Goal: Task Accomplishment & Management: Manage account settings

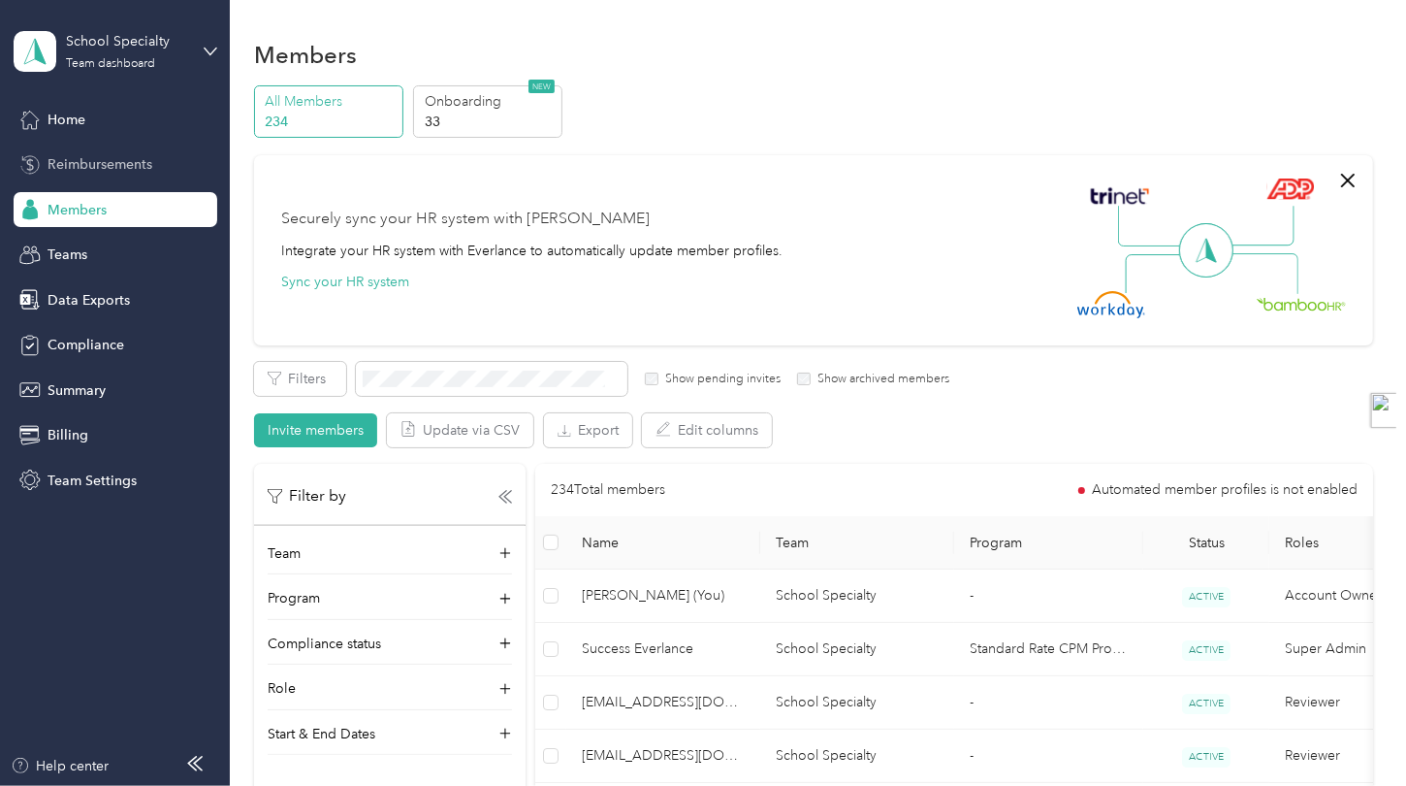
click at [116, 161] on span "Reimbursements" at bounding box center [100, 164] width 105 height 20
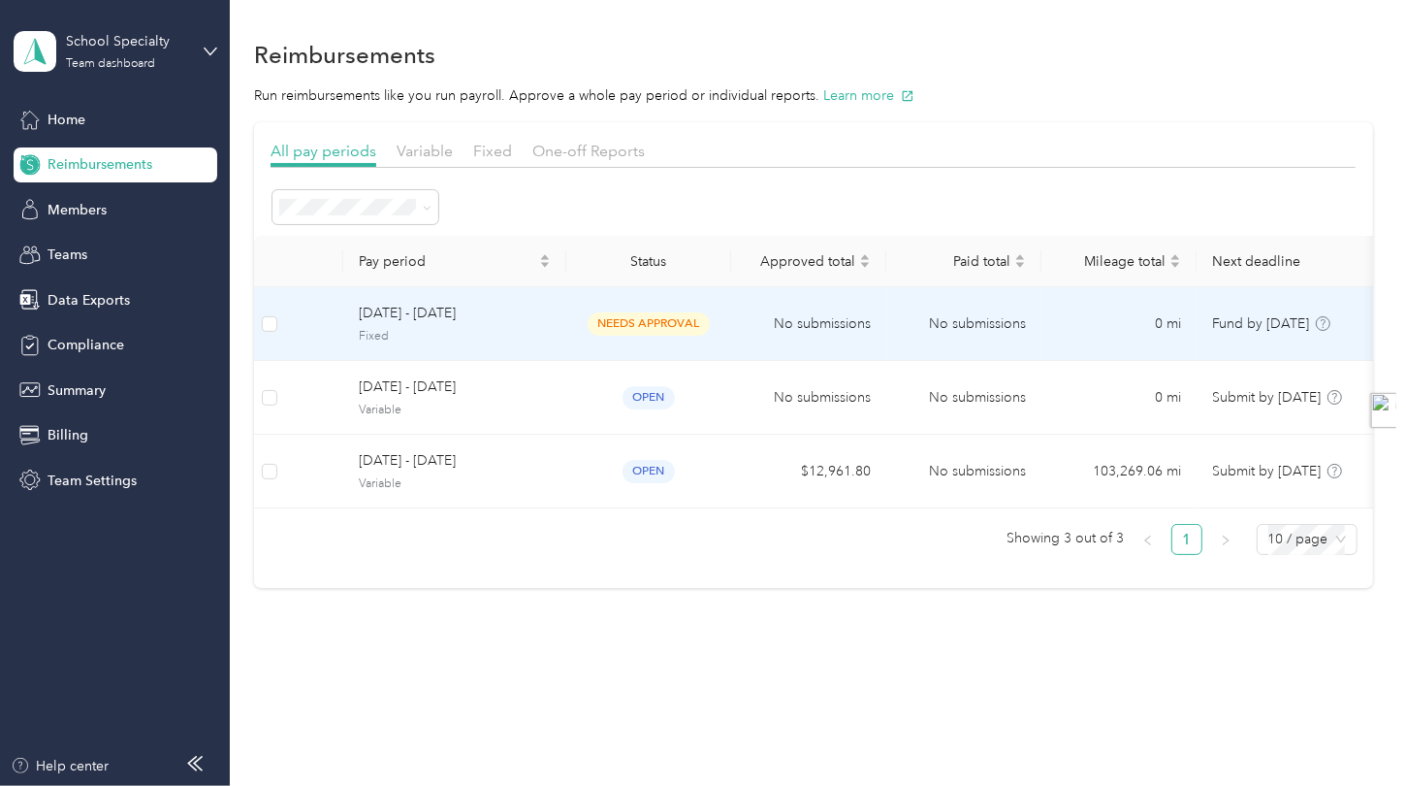
click at [530, 315] on span "[DATE] - [DATE]" at bounding box center [455, 313] width 192 height 21
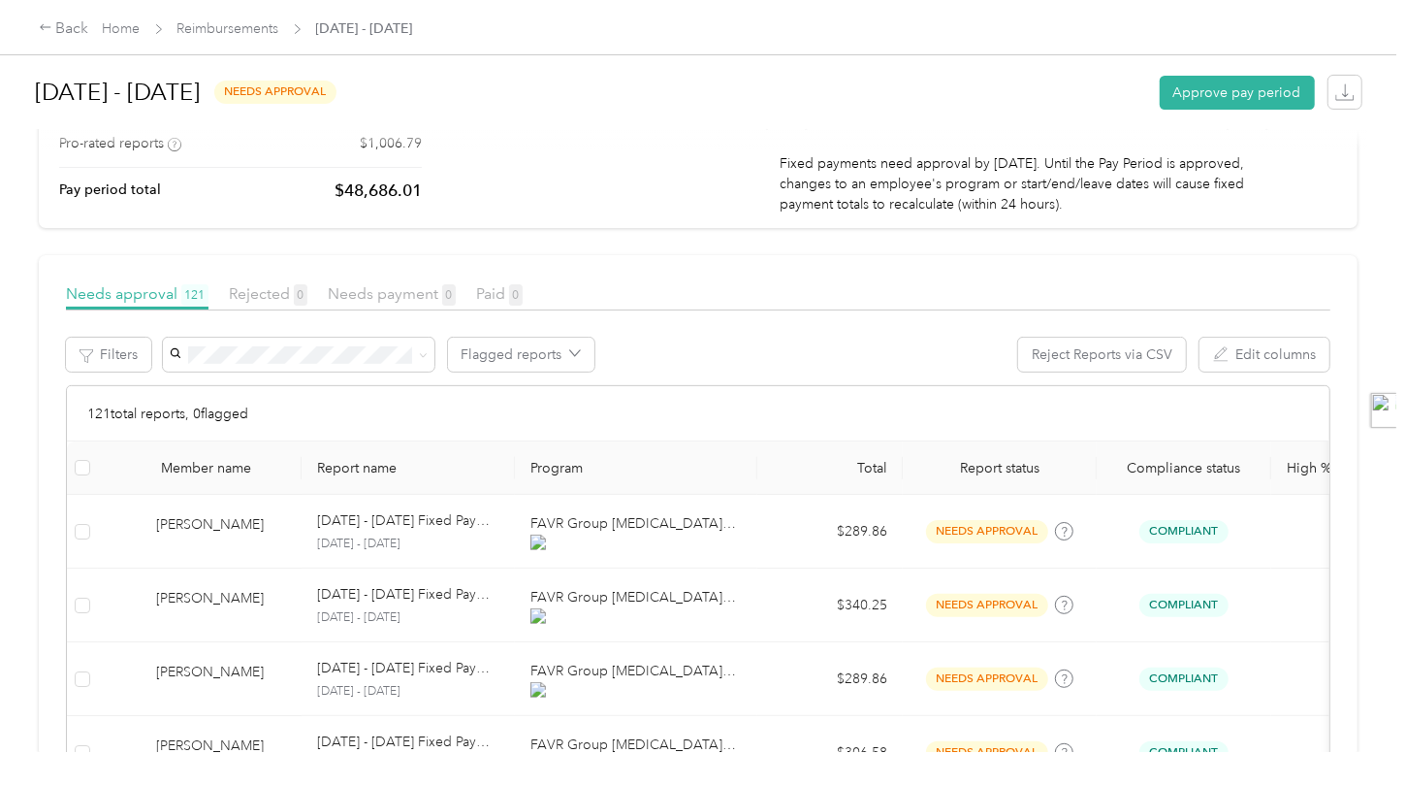
scroll to position [388, 0]
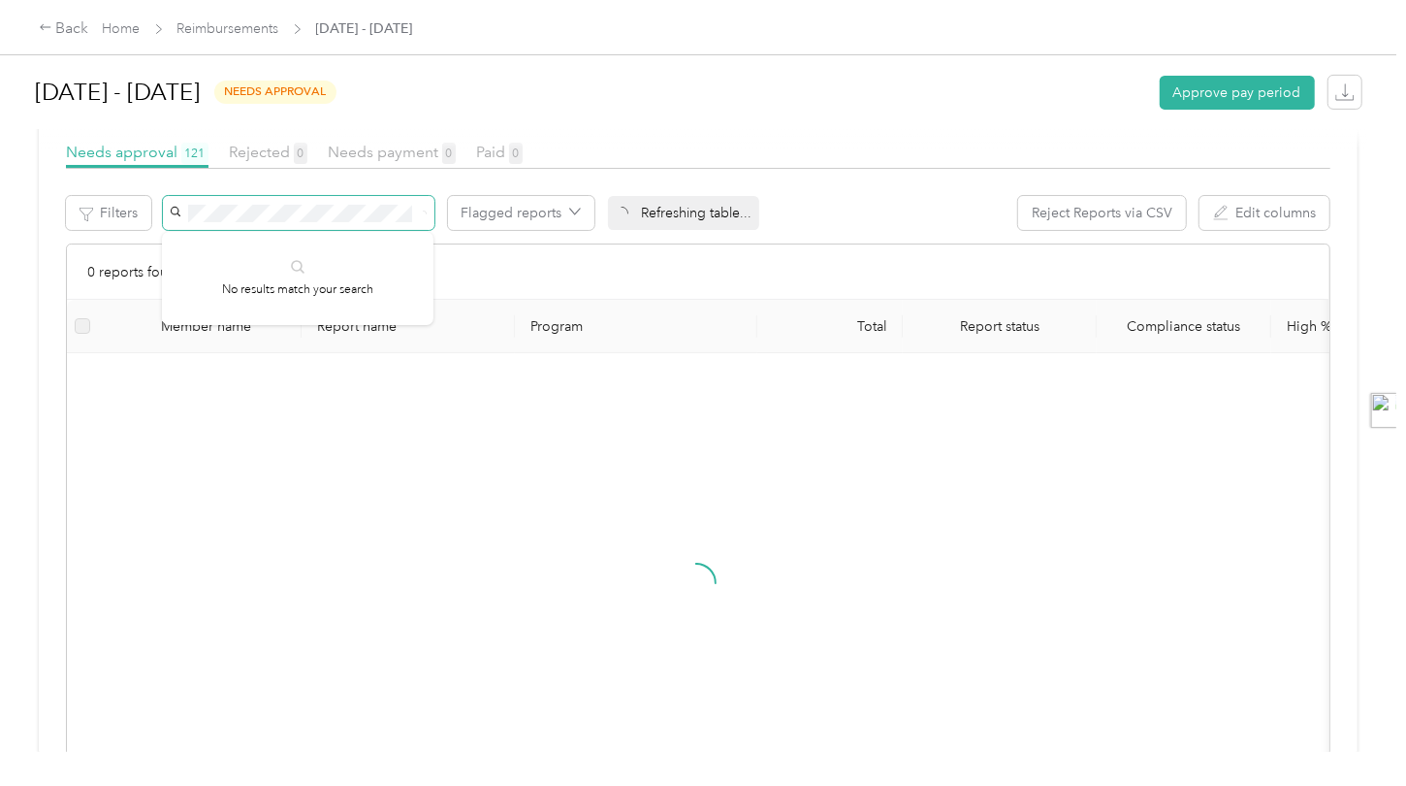
scroll to position [327, 0]
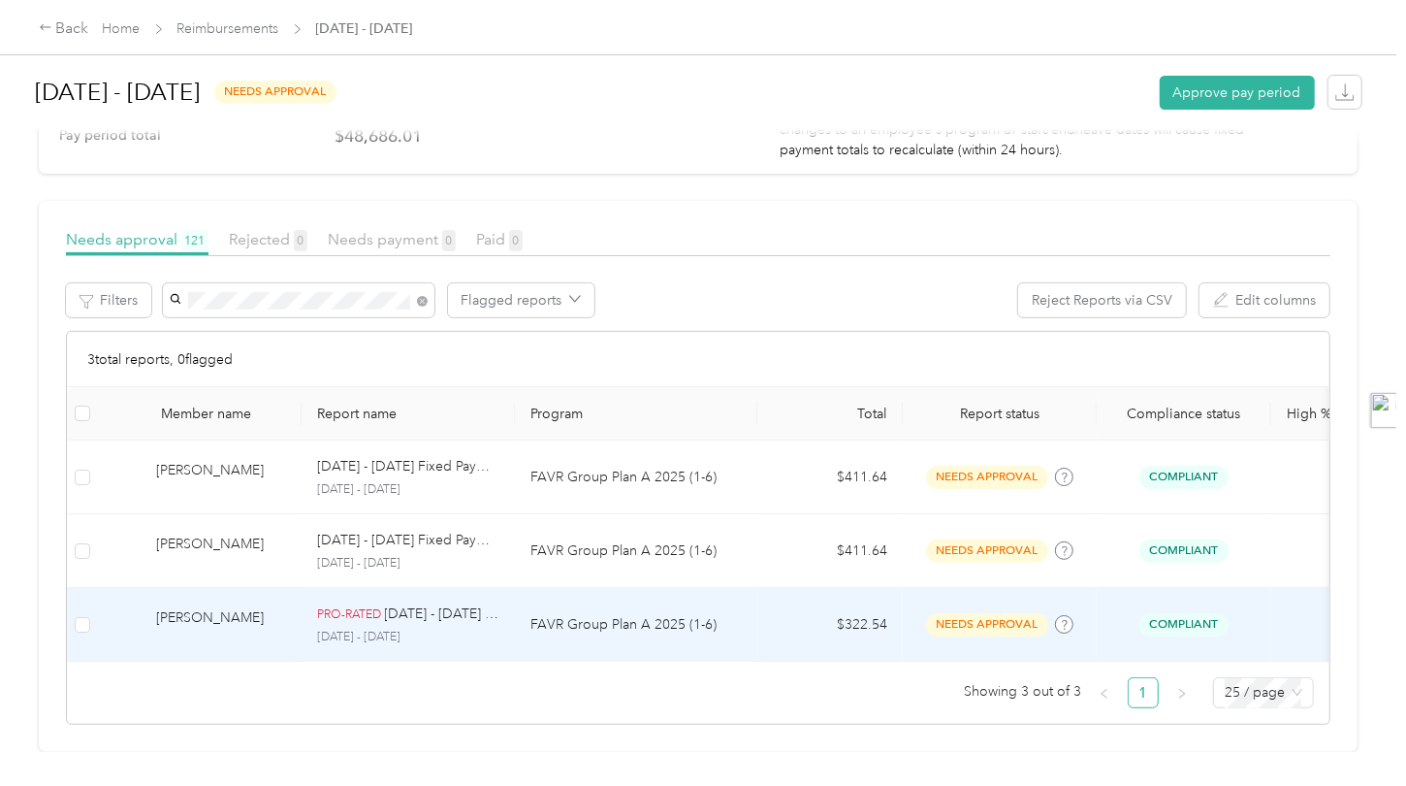
click at [711, 614] on p "FAVR Group Plan A 2025 (1-6)" at bounding box center [635, 624] width 211 height 21
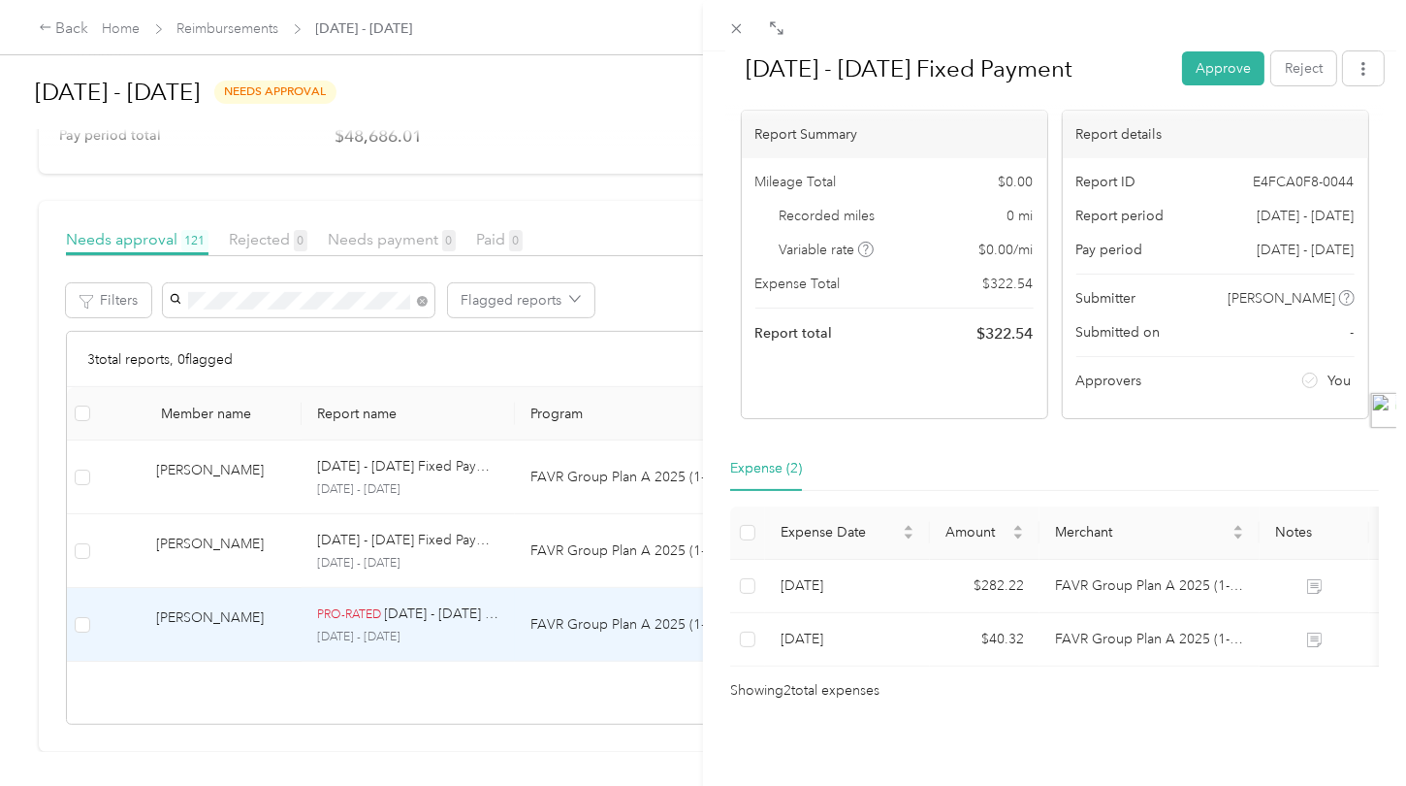
scroll to position [0, 92]
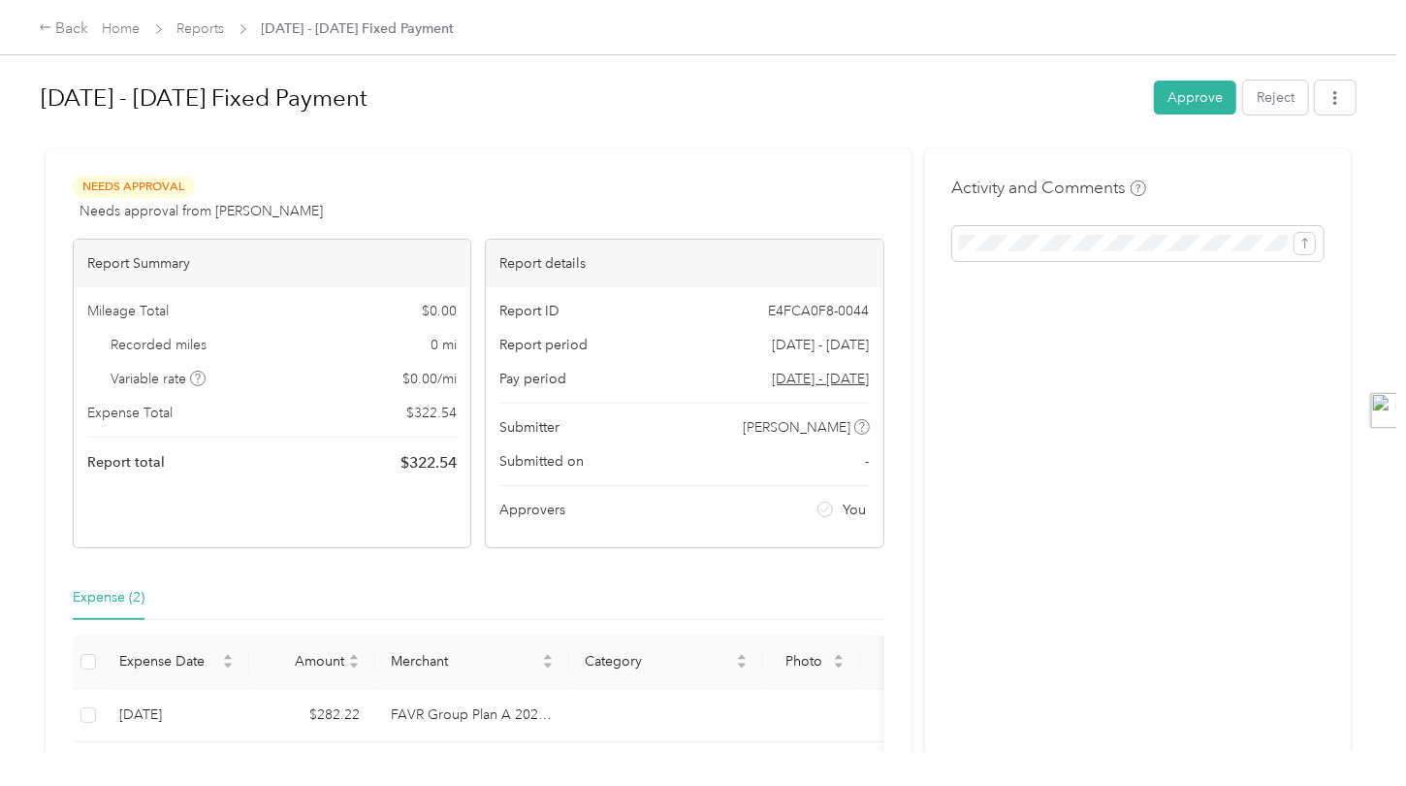
click at [726, 562] on div "Needs Approval Needs approval from [PERSON_NAME] View activity & comments Repor…" at bounding box center [479, 502] width 866 height 709
drag, startPoint x: 462, startPoint y: 453, endPoint x: 393, endPoint y: 457, distance: 69.0
click at [393, 457] on div "Mileage Total $ 0.00 Recorded miles 0 mi Variable rate $ 0.00 / mi Expense Tota…" at bounding box center [272, 387] width 397 height 201
click at [348, 559] on div "Needs Approval Needs approval from [PERSON_NAME] View activity & comments Repor…" at bounding box center [479, 502] width 866 height 709
click at [214, 30] on link "Reports" at bounding box center [201, 28] width 48 height 16
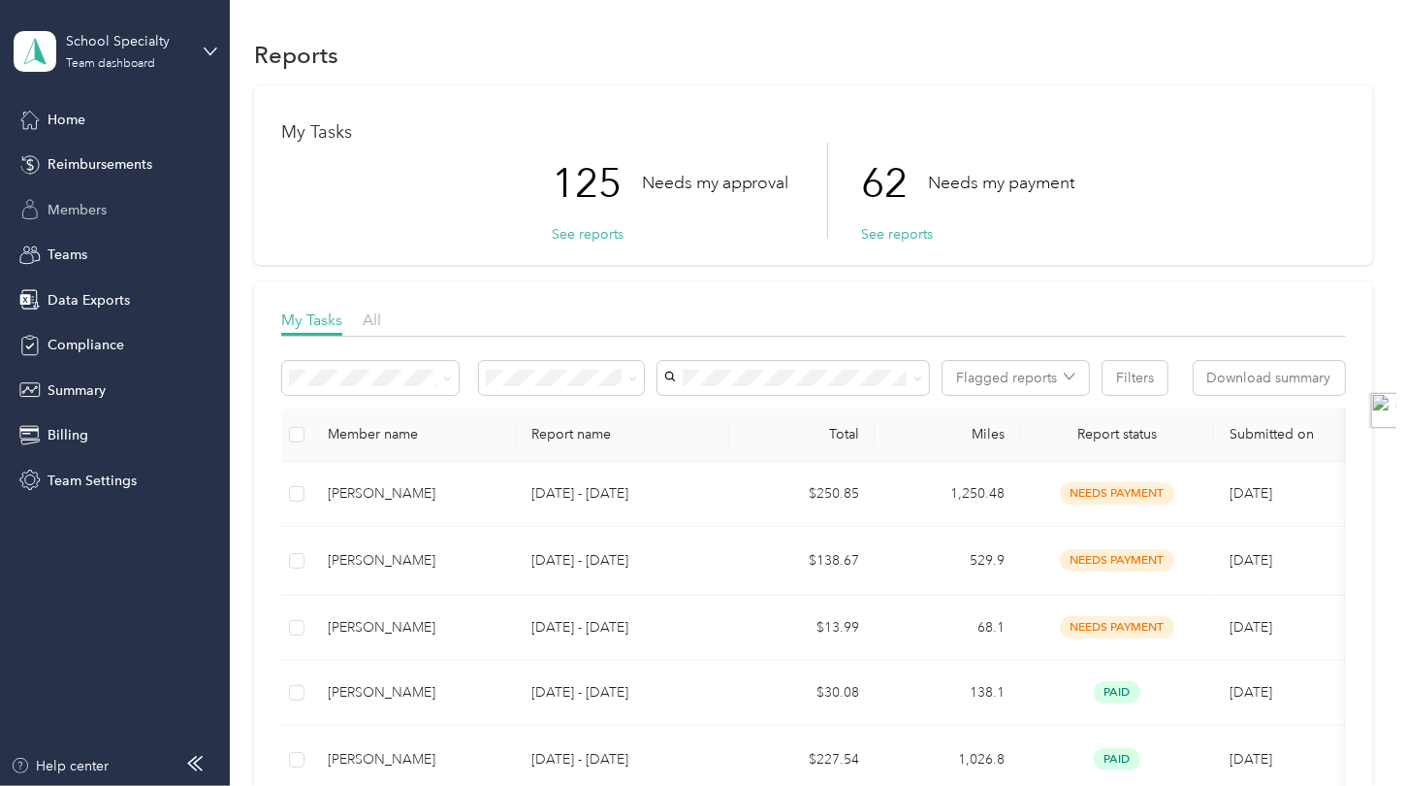
click at [96, 205] on span "Members" at bounding box center [77, 210] width 59 height 20
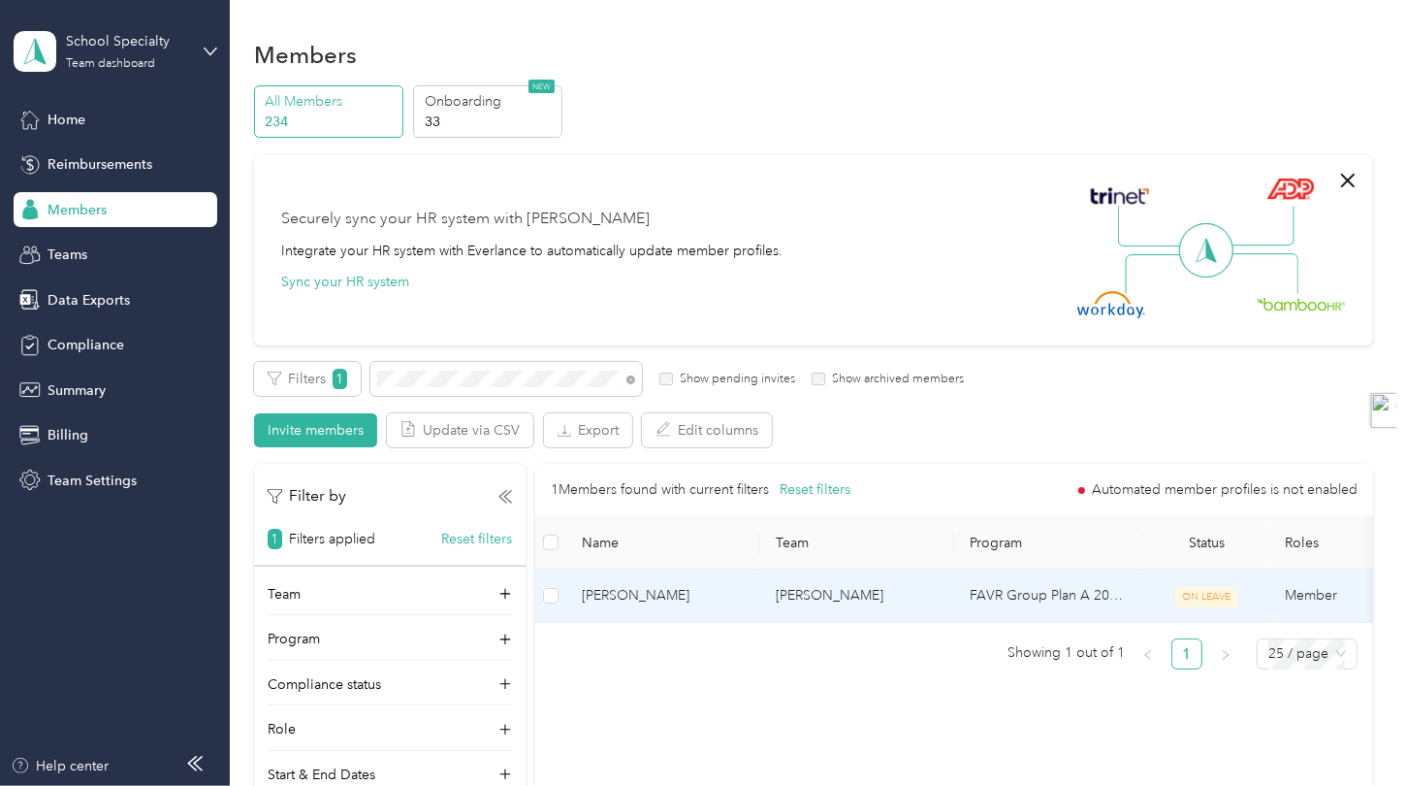
click at [804, 591] on td "[PERSON_NAME]" at bounding box center [857, 595] width 194 height 53
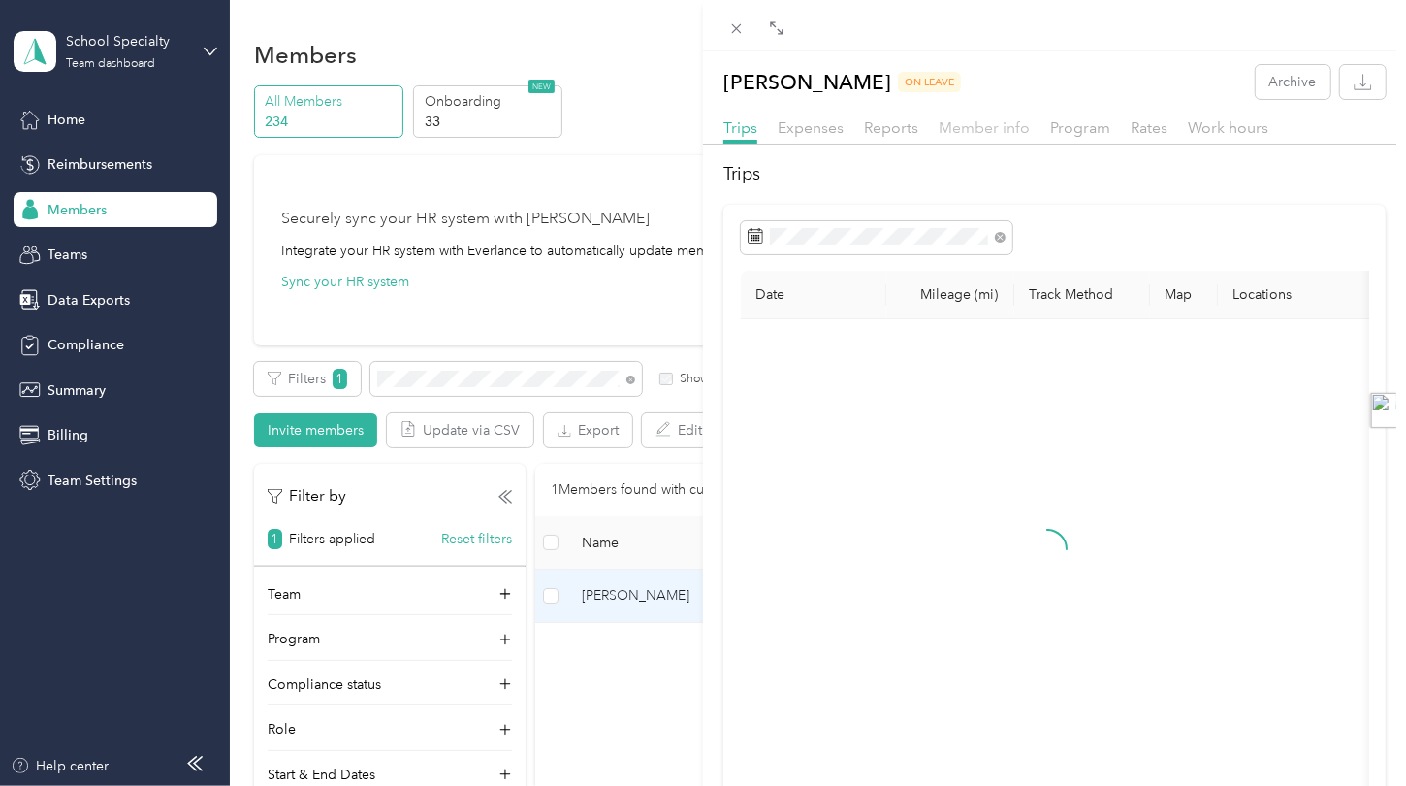
click at [979, 124] on span "Member info" at bounding box center [984, 127] width 91 height 18
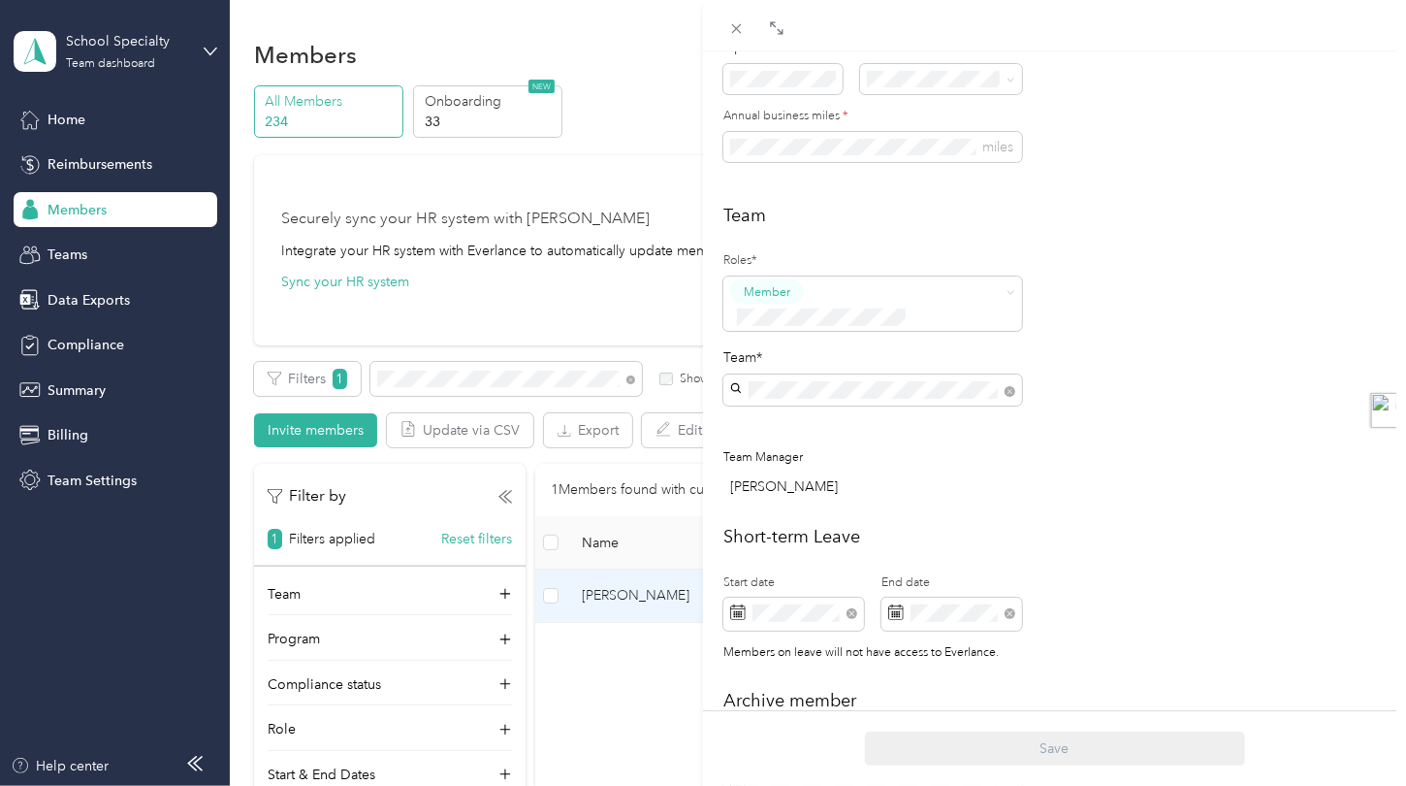
scroll to position [573, 0]
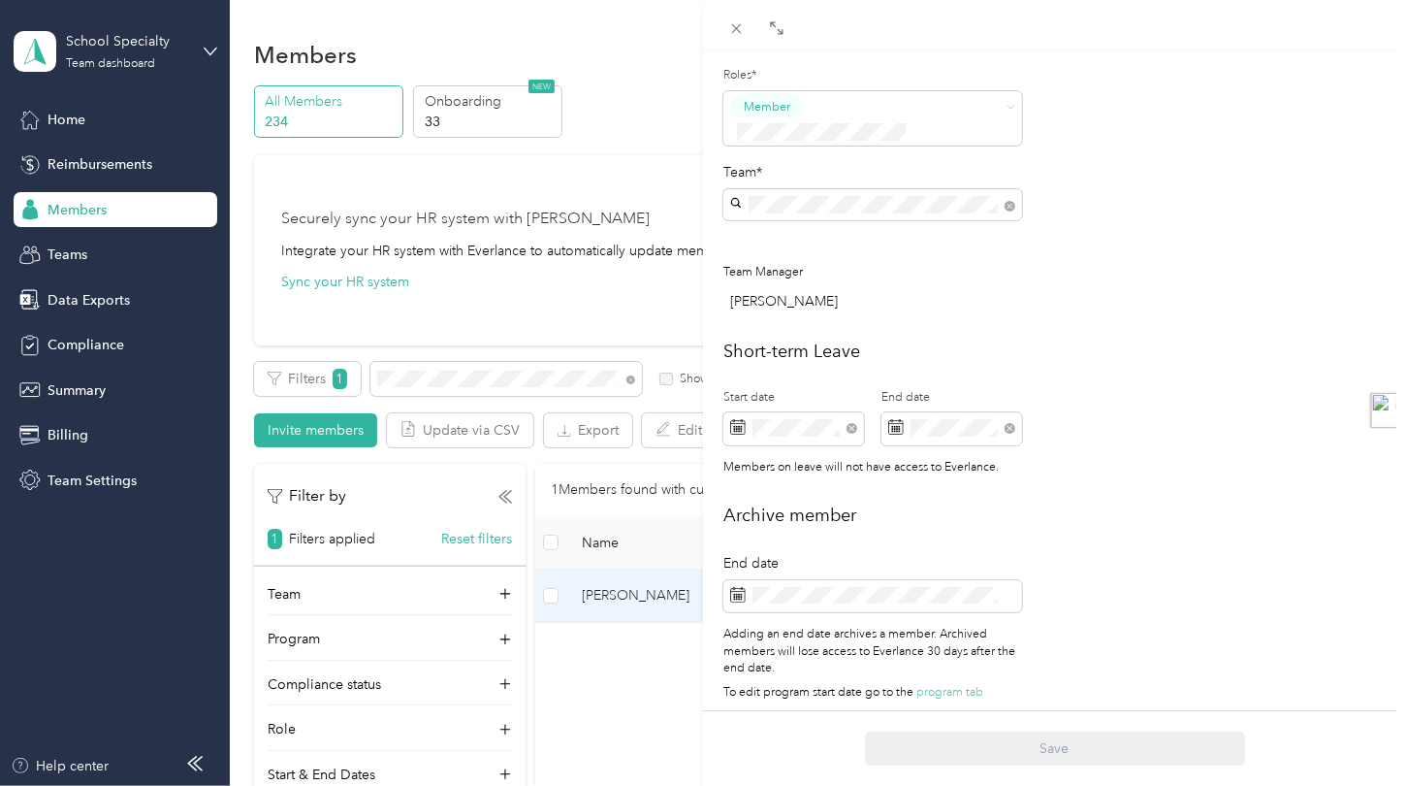
click at [1151, 338] on h2 "Short-term Leave" at bounding box center [1054, 351] width 662 height 26
click at [935, 502] on h2 "Archive member" at bounding box center [1054, 515] width 662 height 26
click at [1102, 338] on h2 "Short-term Leave" at bounding box center [1054, 351] width 662 height 26
click at [607, 284] on div "[PERSON_NAME] ON LEAVE Archive Trips Expenses Reports Member info Program Rates…" at bounding box center [703, 393] width 1406 height 786
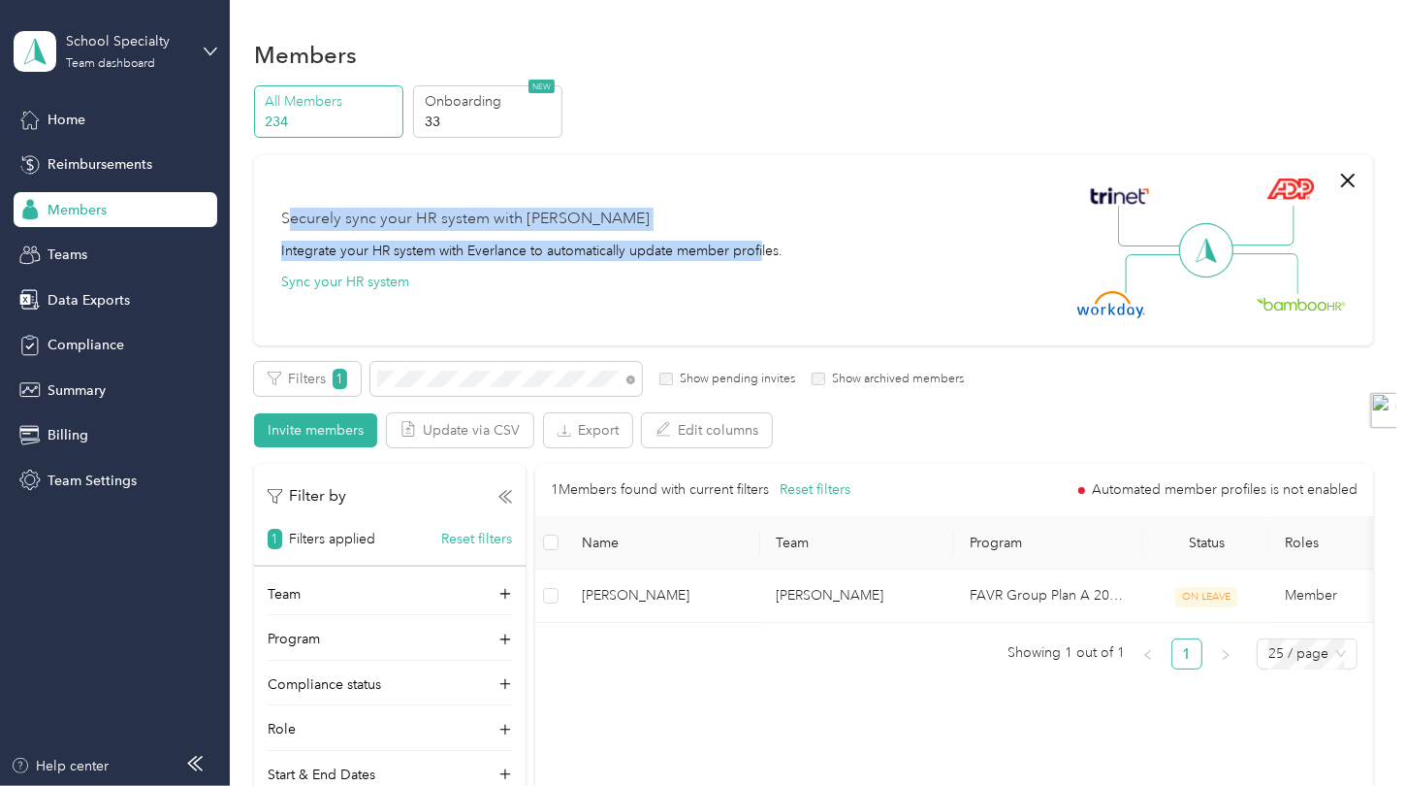
drag, startPoint x: 760, startPoint y: 281, endPoint x: 329, endPoint y: 222, distance: 435.6
click at [288, 228] on div "Securely sync your HR system with Everlance Integrate your HR system with Everl…" at bounding box center [531, 250] width 501 height 84
click at [623, 205] on div "Securely sync your HR system with Everlance Integrate your HR system with Everl…" at bounding box center [804, 250] width 1047 height 136
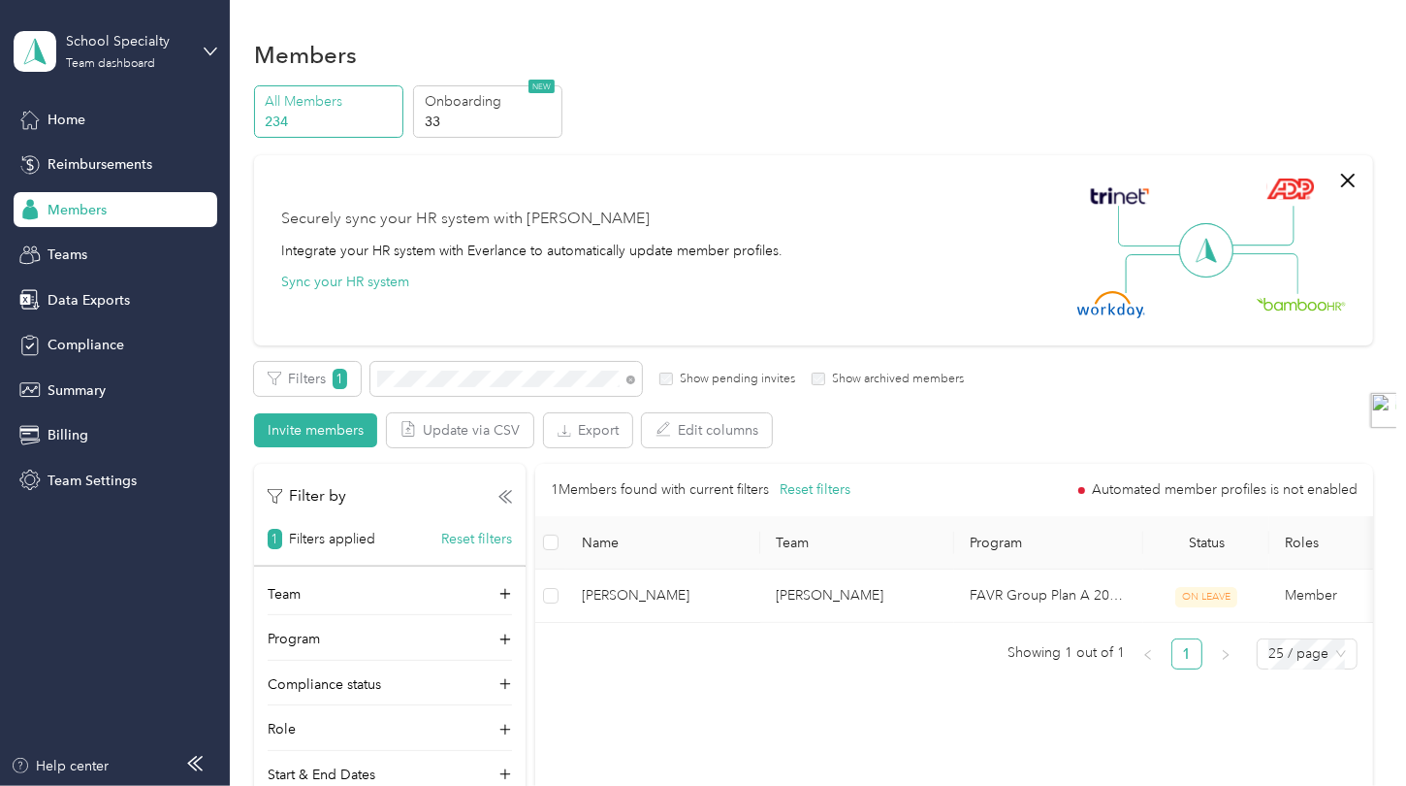
click at [864, 265] on div "Securely sync your HR system with Everlance Integrate your HR system with Everl…" at bounding box center [804, 250] width 1047 height 136
click at [660, 303] on div "Securely sync your HR system with Everlance Integrate your HR system with Everl…" at bounding box center [804, 250] width 1047 height 136
click at [708, 319] on div "Securely sync your HR system with Everlance Integrate your HR system with Everl…" at bounding box center [813, 250] width 1119 height 190
click at [544, 188] on div "Securely sync your HR system with Everlance Integrate your HR system with Everl…" at bounding box center [804, 250] width 1047 height 136
click at [147, 162] on span "Reimbursements" at bounding box center [100, 164] width 105 height 20
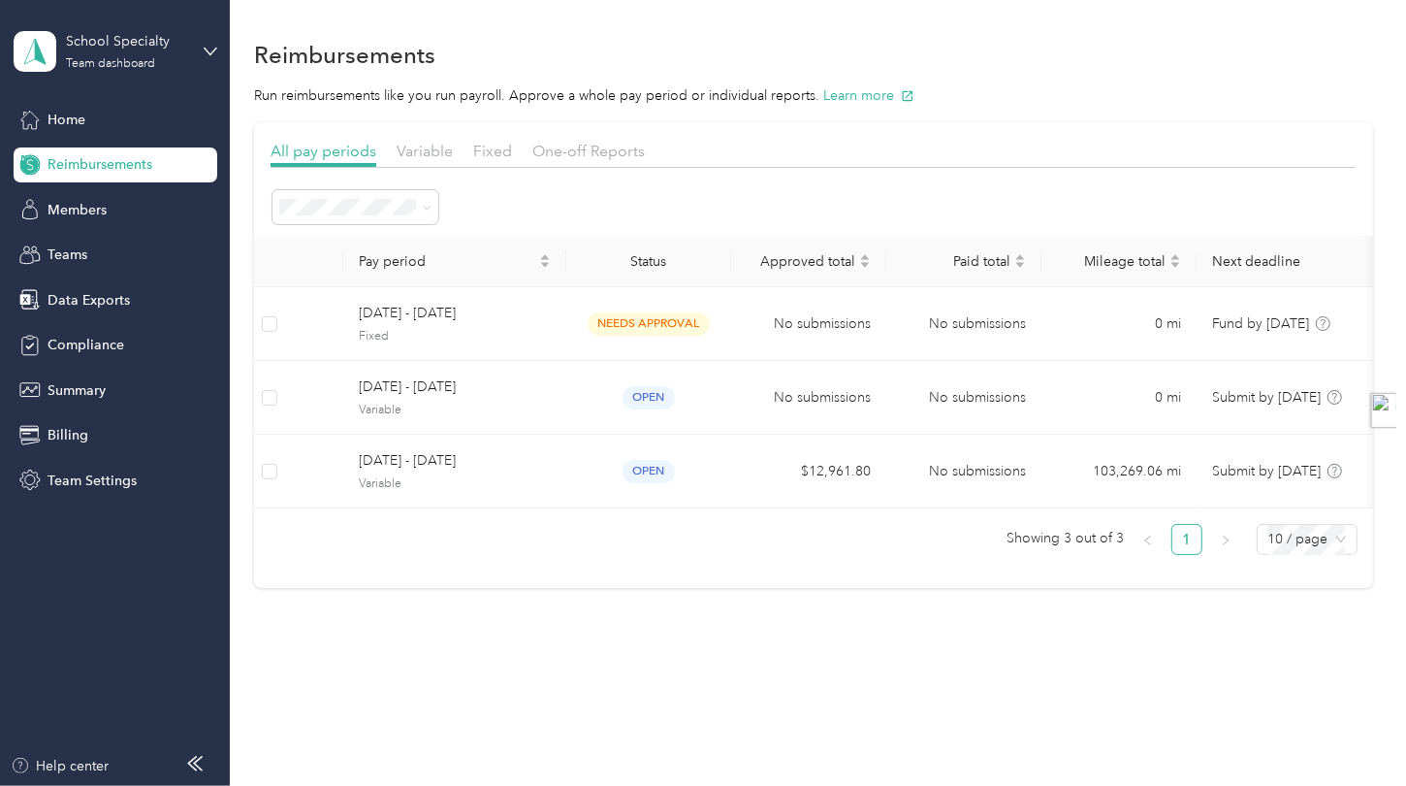
click at [583, 189] on div at bounding box center [813, 207] width 1085 height 38
click at [780, 606] on div "Reimbursements Run reimbursements like you run payroll. Approve a whole pay per…" at bounding box center [813, 344] width 1167 height 692
click at [544, 192] on div at bounding box center [813, 205] width 1085 height 38
click at [836, 42] on div "Reimbursements" at bounding box center [813, 52] width 1119 height 41
click at [878, 40] on div "Reimbursements" at bounding box center [813, 52] width 1119 height 41
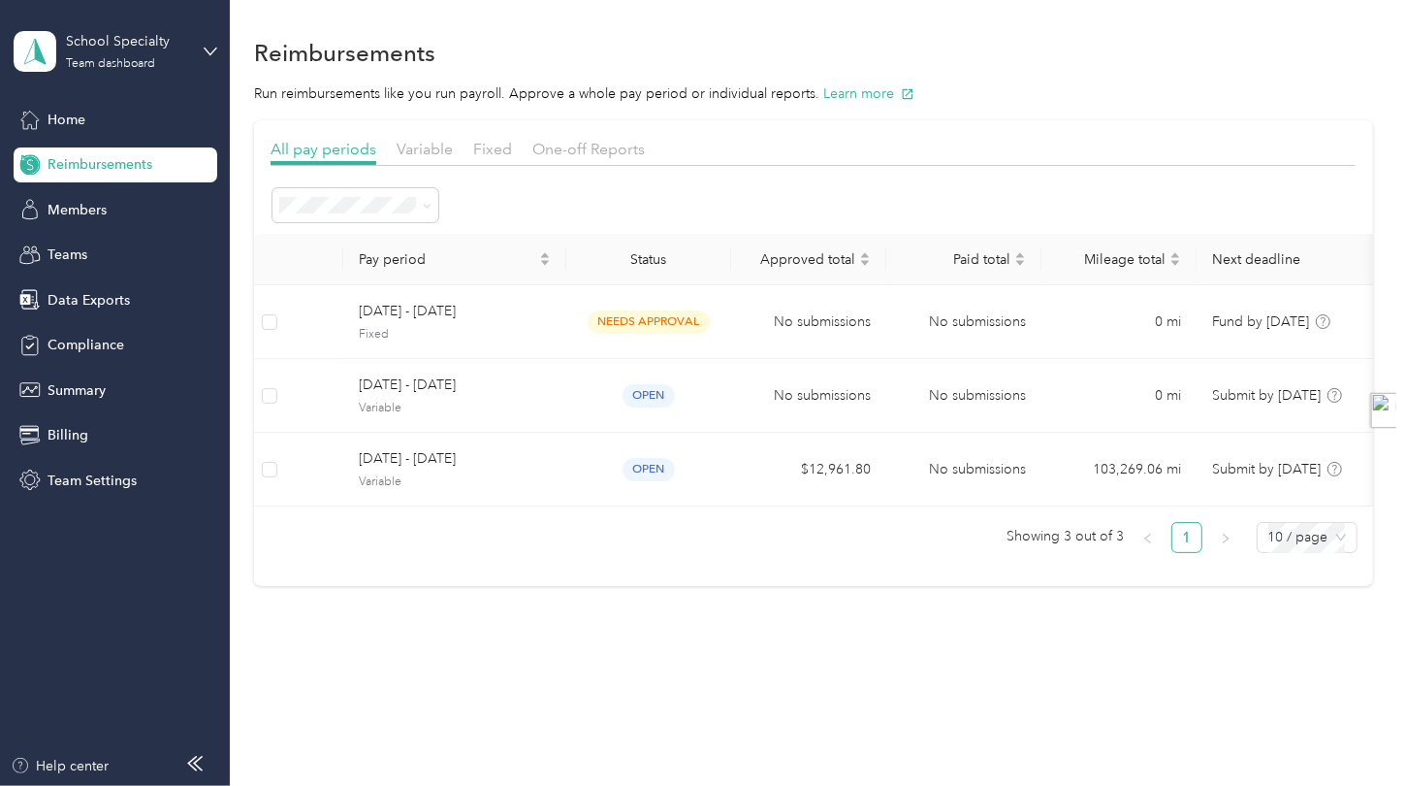
click at [898, 565] on div "Pay period Status Approved total Paid total Mileage total Next deadline Program…" at bounding box center [813, 401] width 1119 height 335
click at [1251, 98] on section "Reimbursements Run reimbursements like you run payroll. Approve a whole pay per…" at bounding box center [813, 309] width 1119 height 554
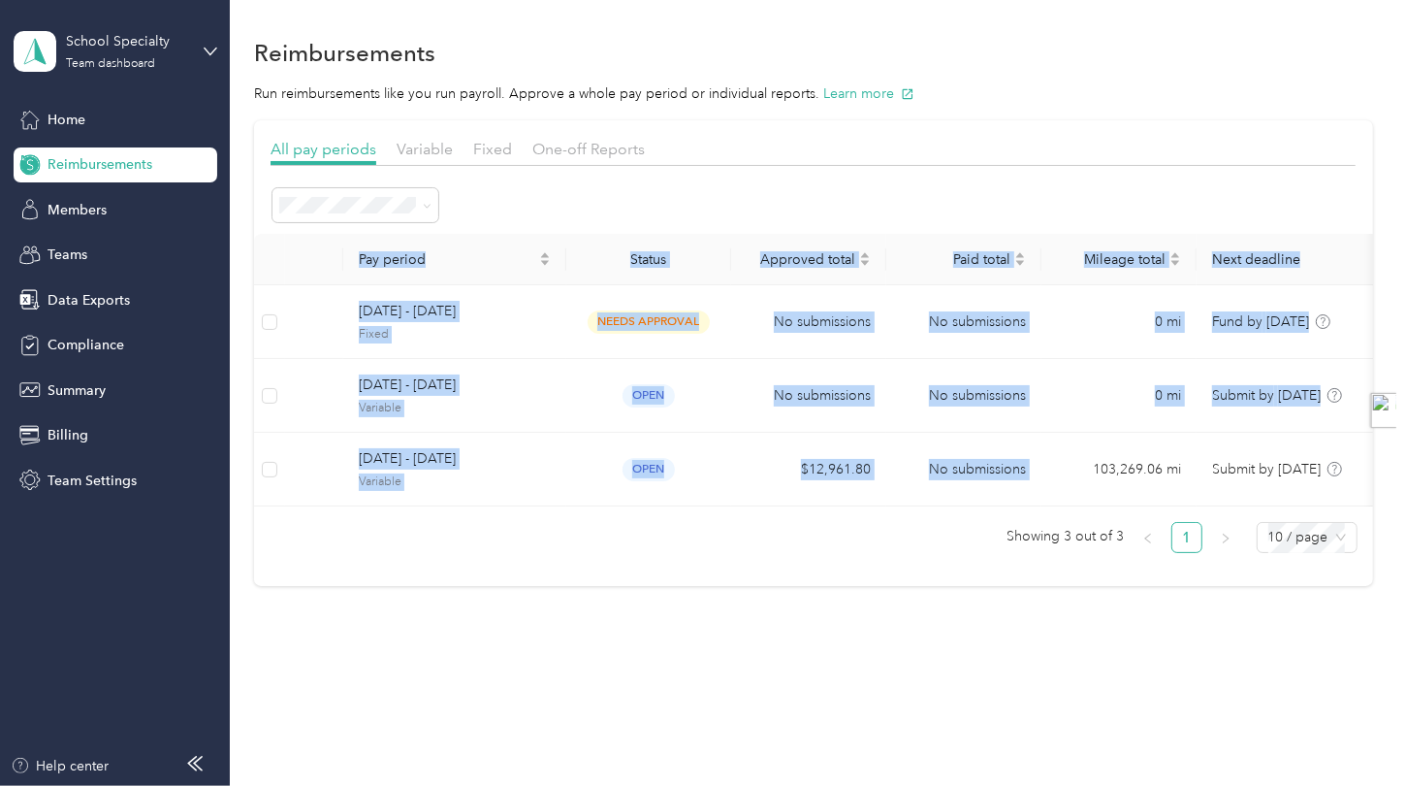
click at [1091, 494] on div "Pay period Status Approved total Paid total Mileage total Next deadline Program…" at bounding box center [813, 370] width 1119 height 273
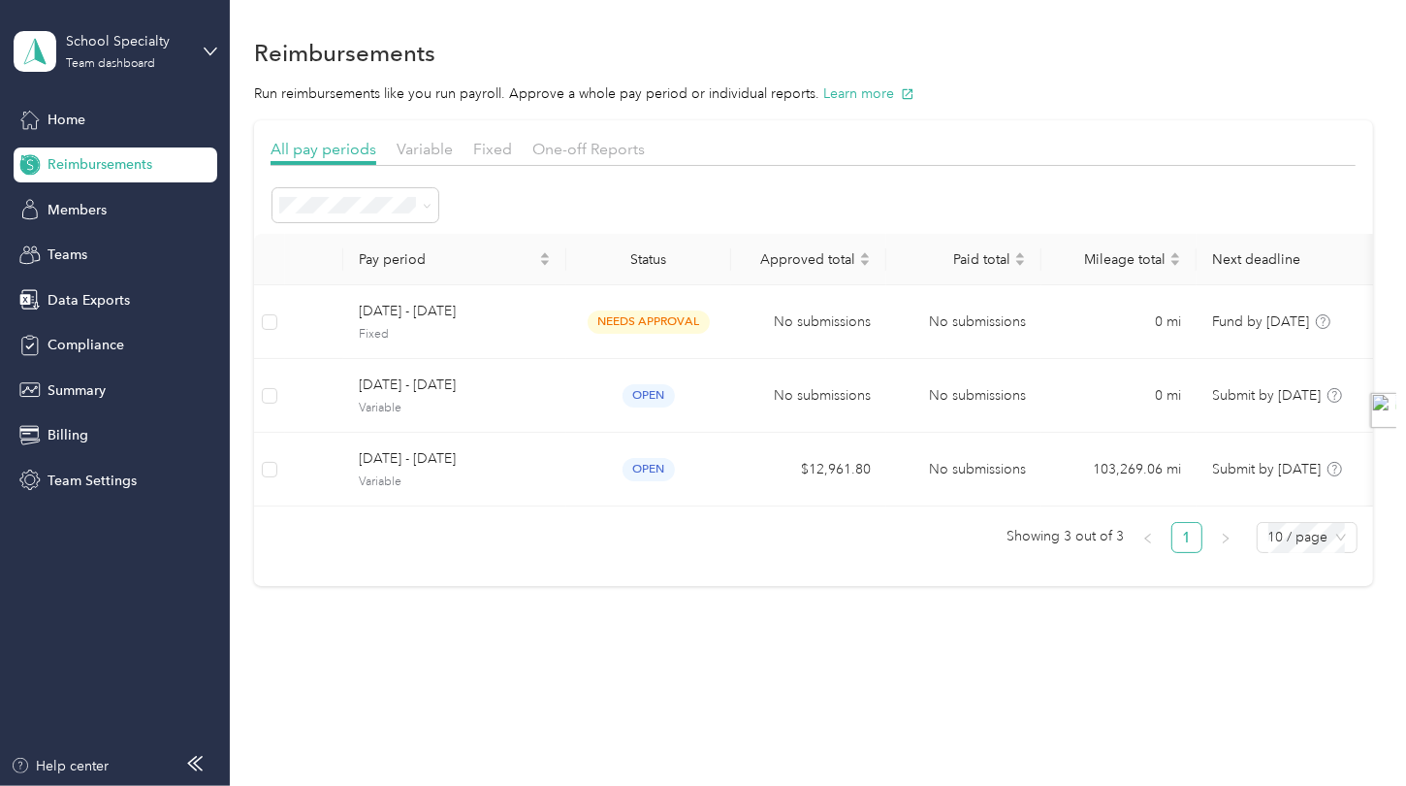
click at [590, 685] on div "Reimbursements Run reimbursements like you run payroll. Approve a whole pay per…" at bounding box center [813, 344] width 1167 height 692
click at [92, 215] on span "Members" at bounding box center [77, 210] width 59 height 20
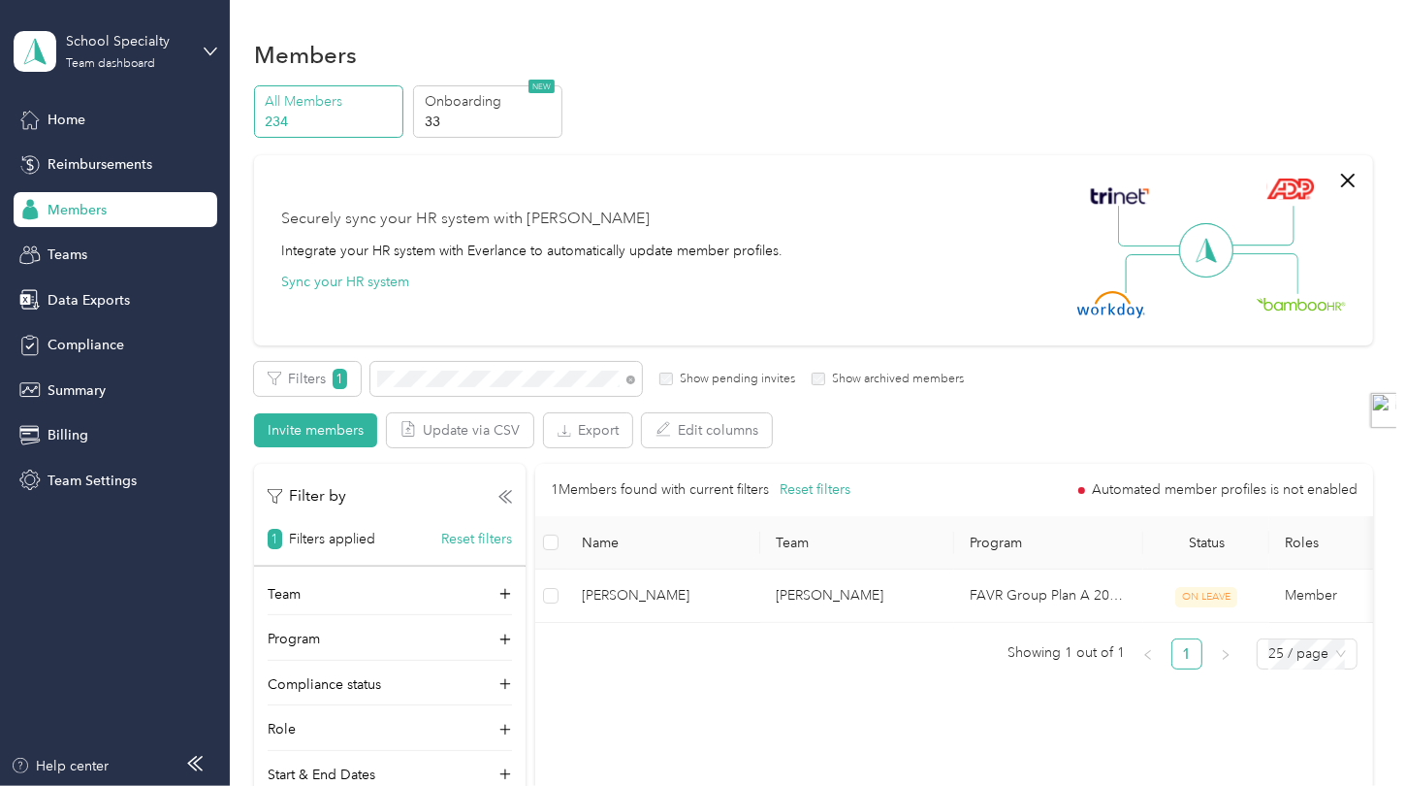
click at [838, 226] on div "Securely sync your HR system with Everlance Integrate your HR system with Everl…" at bounding box center [804, 250] width 1047 height 136
click at [147, 164] on span "Reimbursements" at bounding box center [100, 164] width 105 height 20
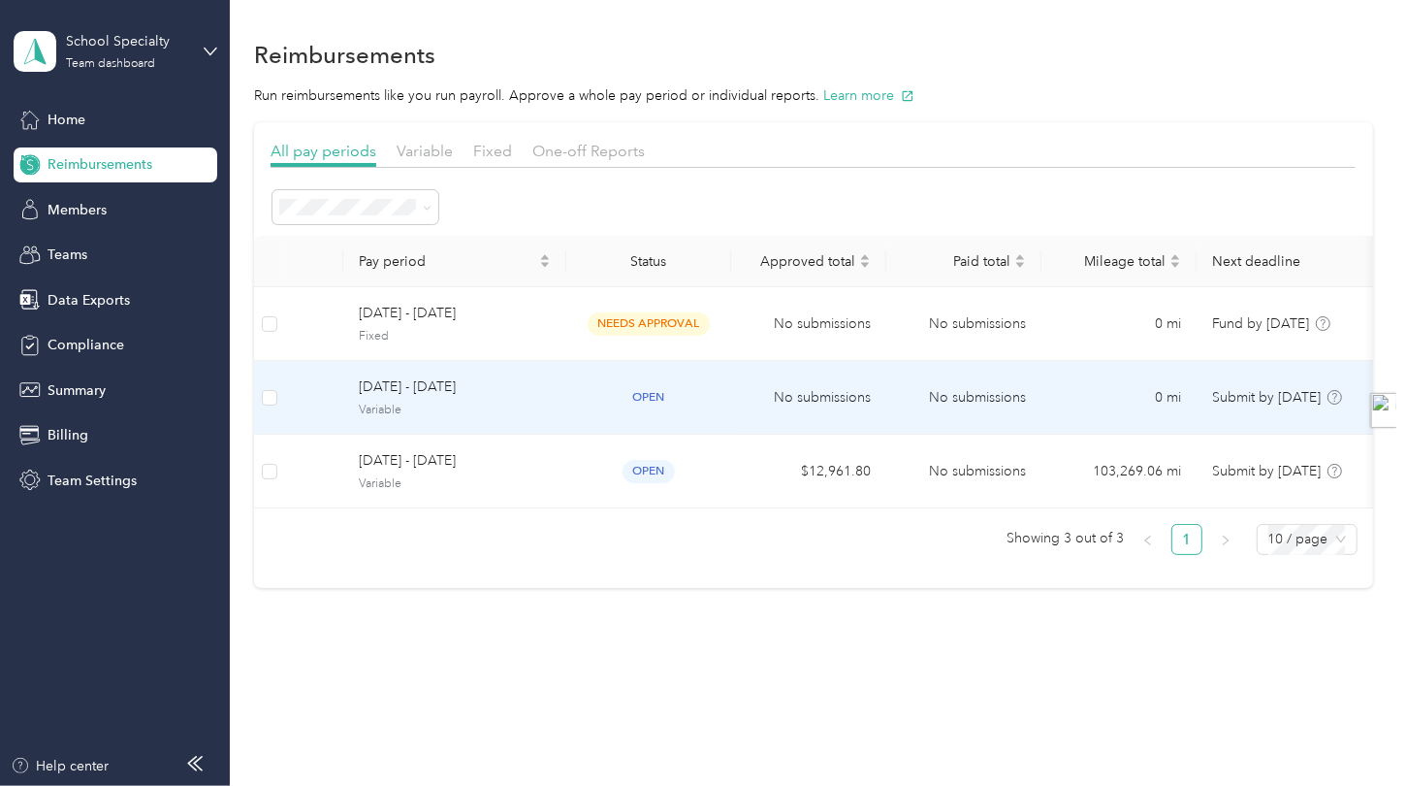
drag, startPoint x: 498, startPoint y: 395, endPoint x: 605, endPoint y: 400, distance: 107.8
click at [605, 400] on tr "[DATE] - [DATE] Variable open No submissions No submissions 0 mi Submit by [DAT…" at bounding box center [977, 398] width 1447 height 74
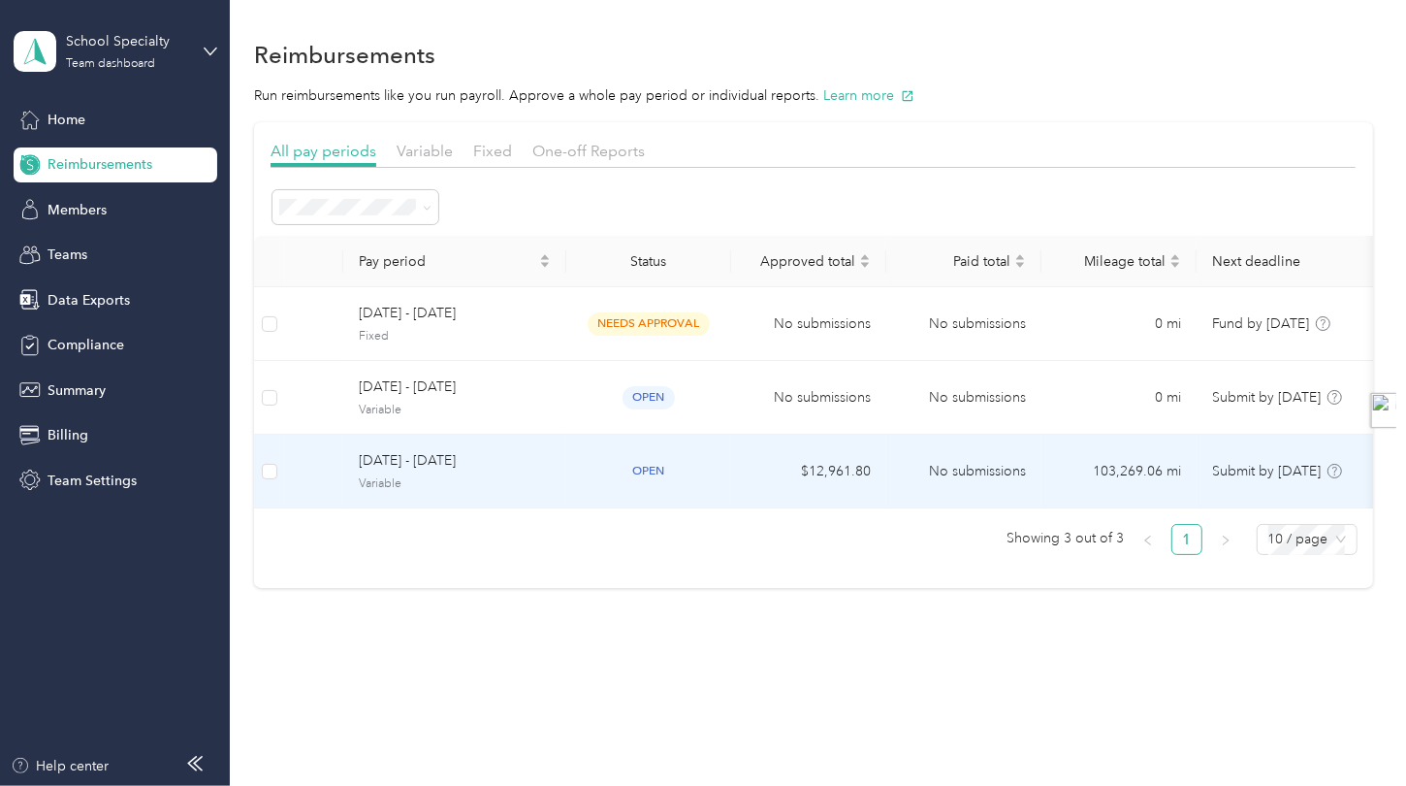
click at [493, 459] on span "[DATE] - [DATE]" at bounding box center [455, 460] width 192 height 21
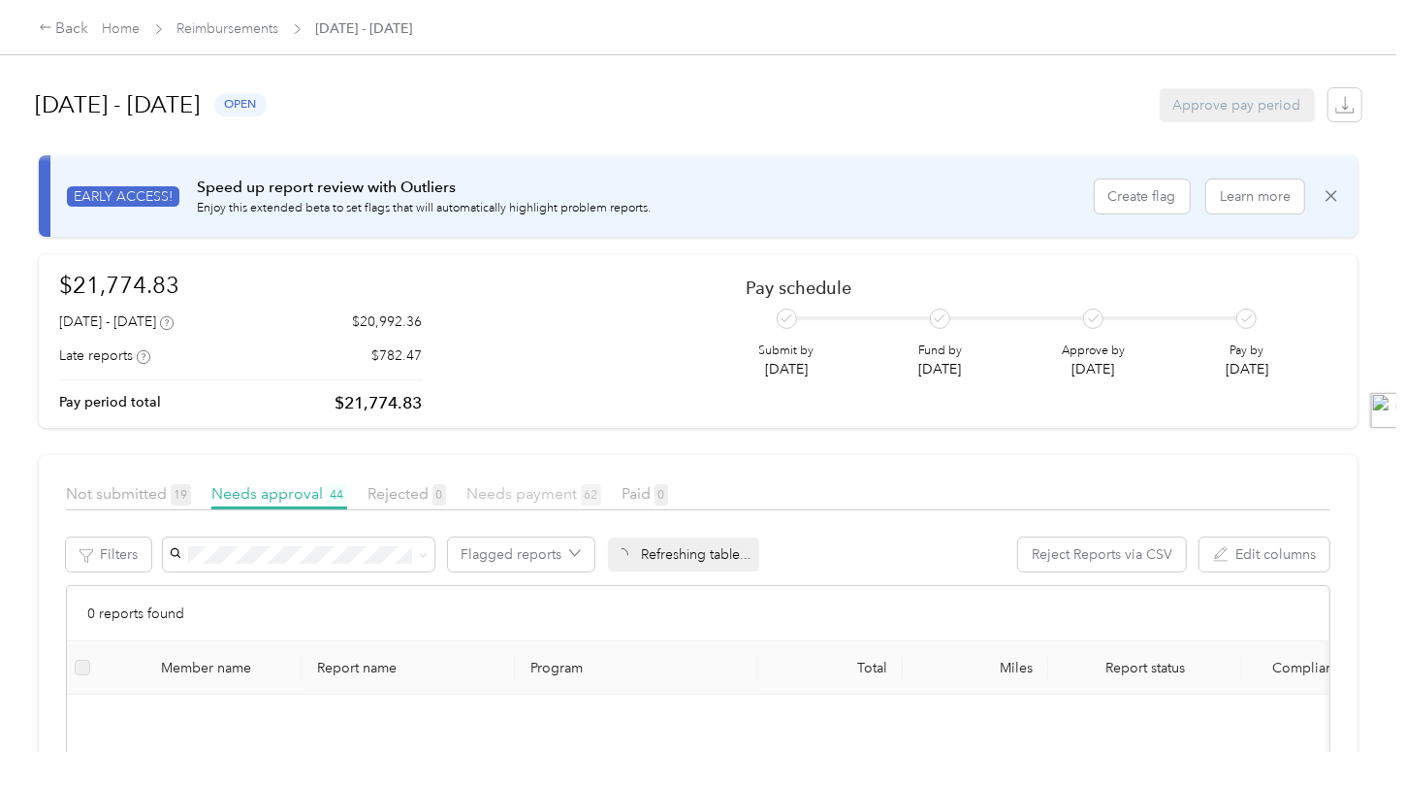
click at [532, 486] on span "Needs payment 62" at bounding box center [533, 493] width 135 height 18
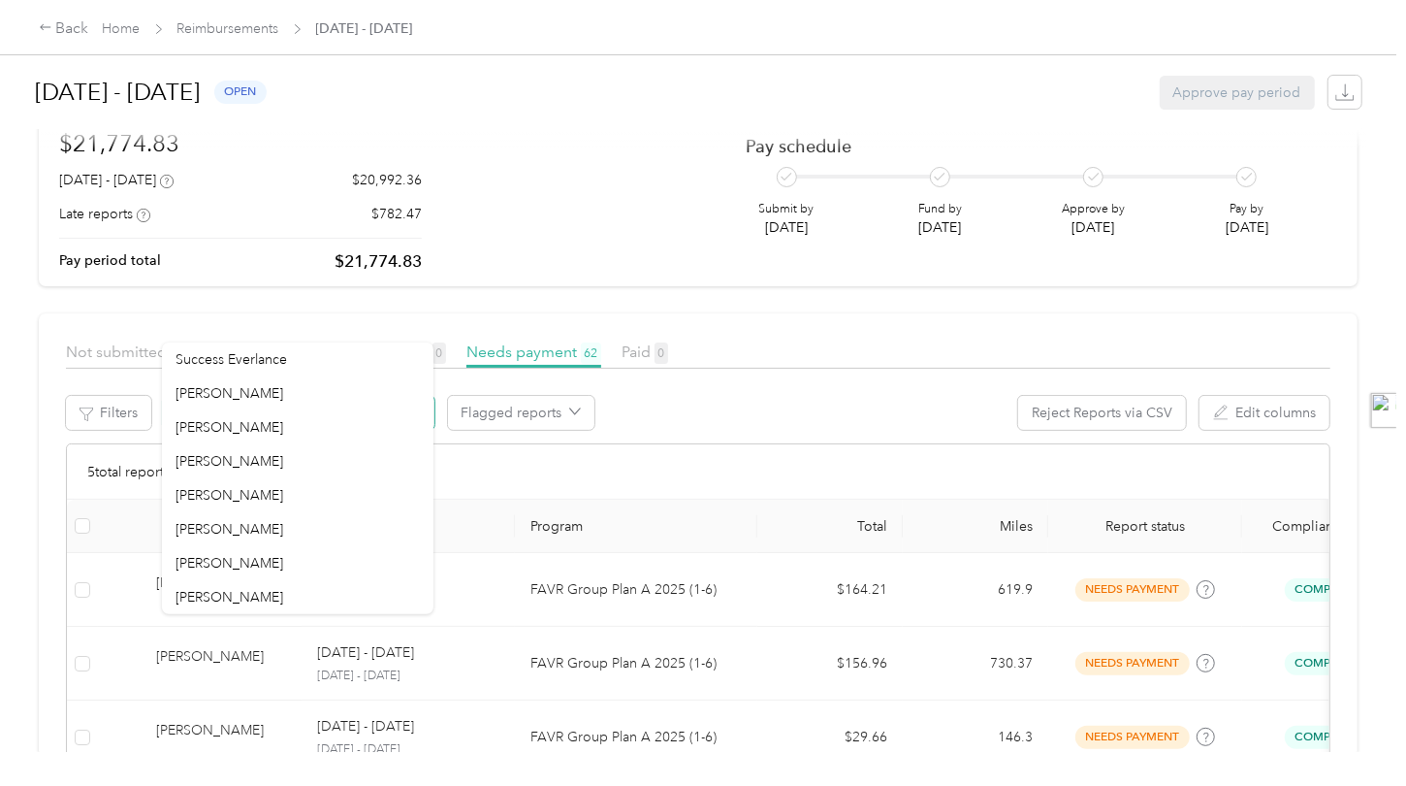
scroll to position [136, 0]
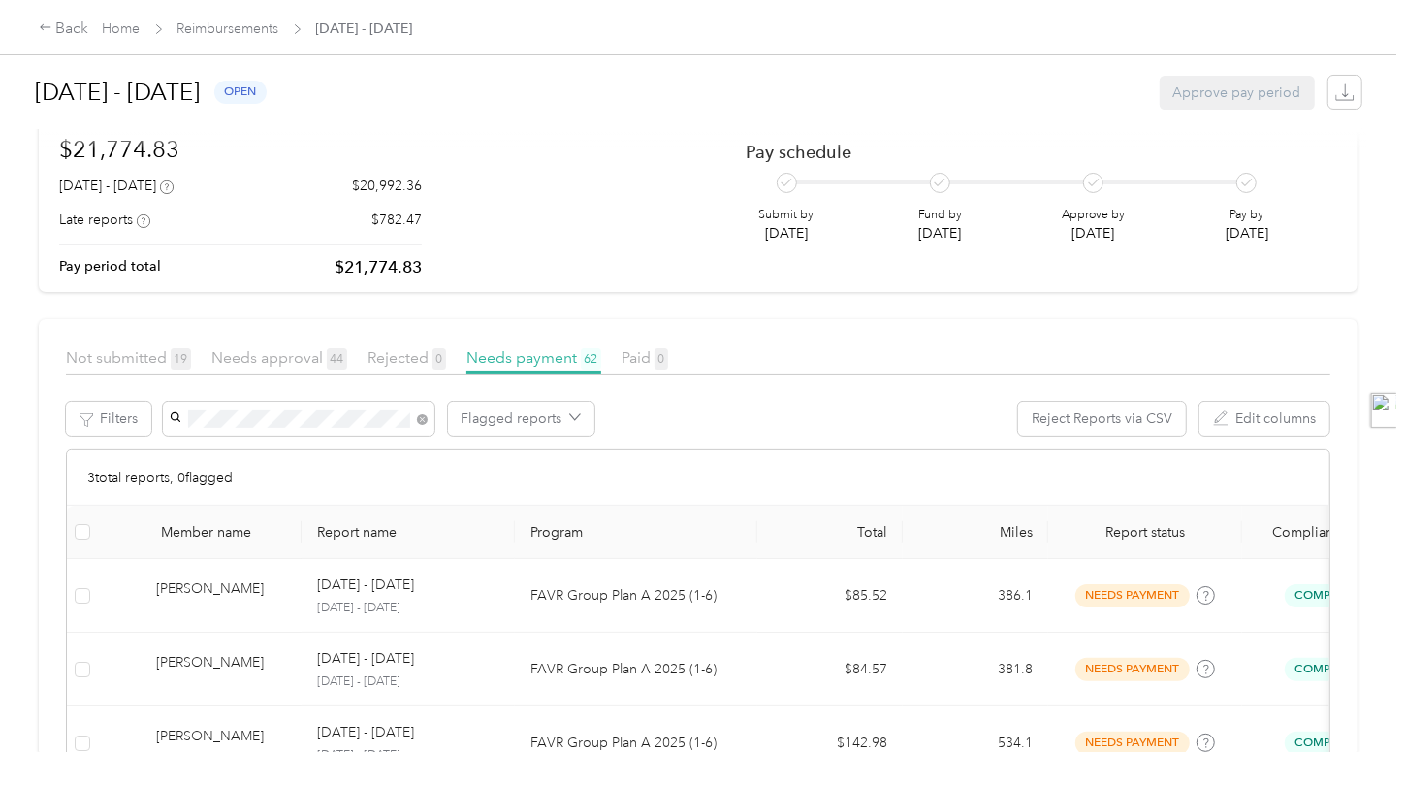
click at [256, 471] on li "[PERSON_NAME]" at bounding box center [298, 488] width 272 height 34
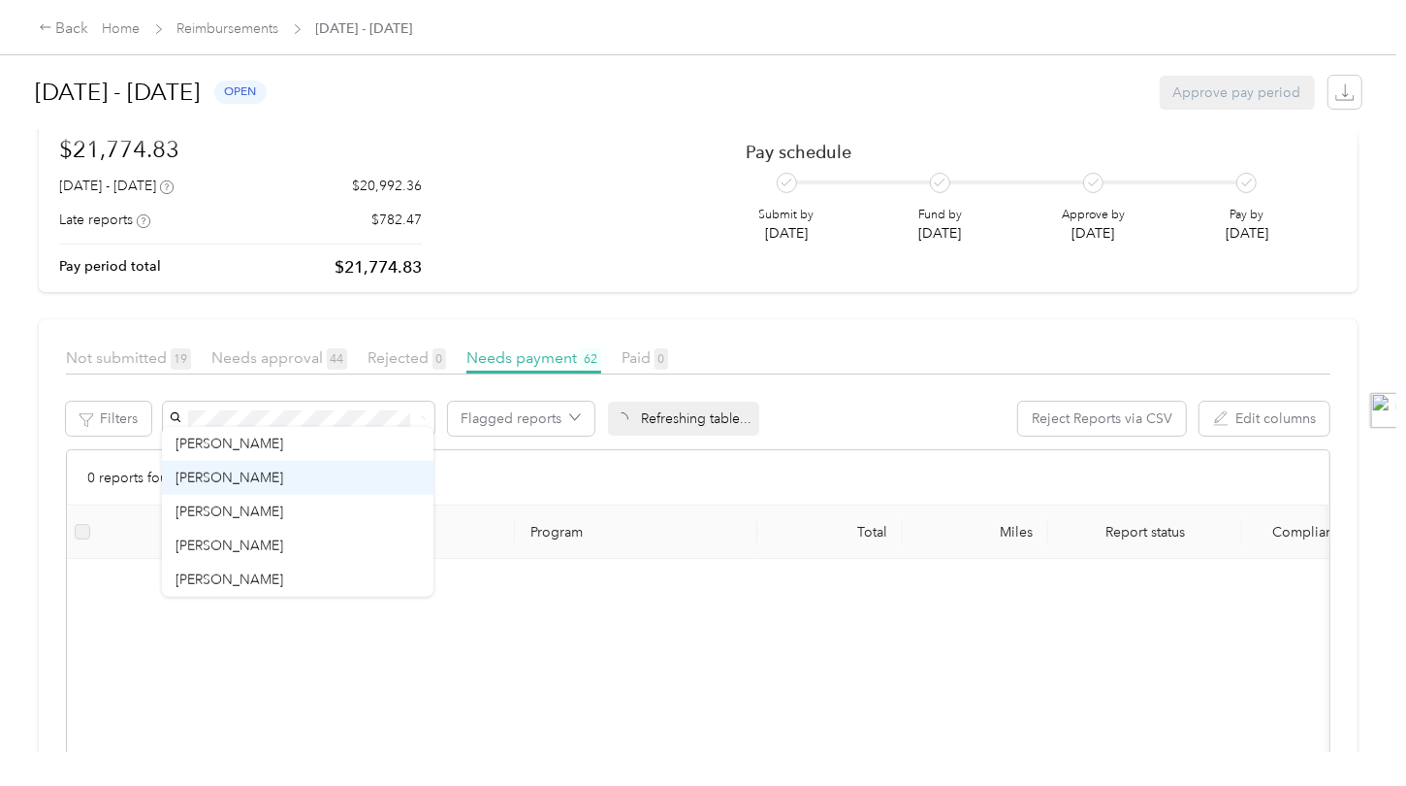
click at [256, 471] on span "[PERSON_NAME]" at bounding box center [230, 476] width 108 height 16
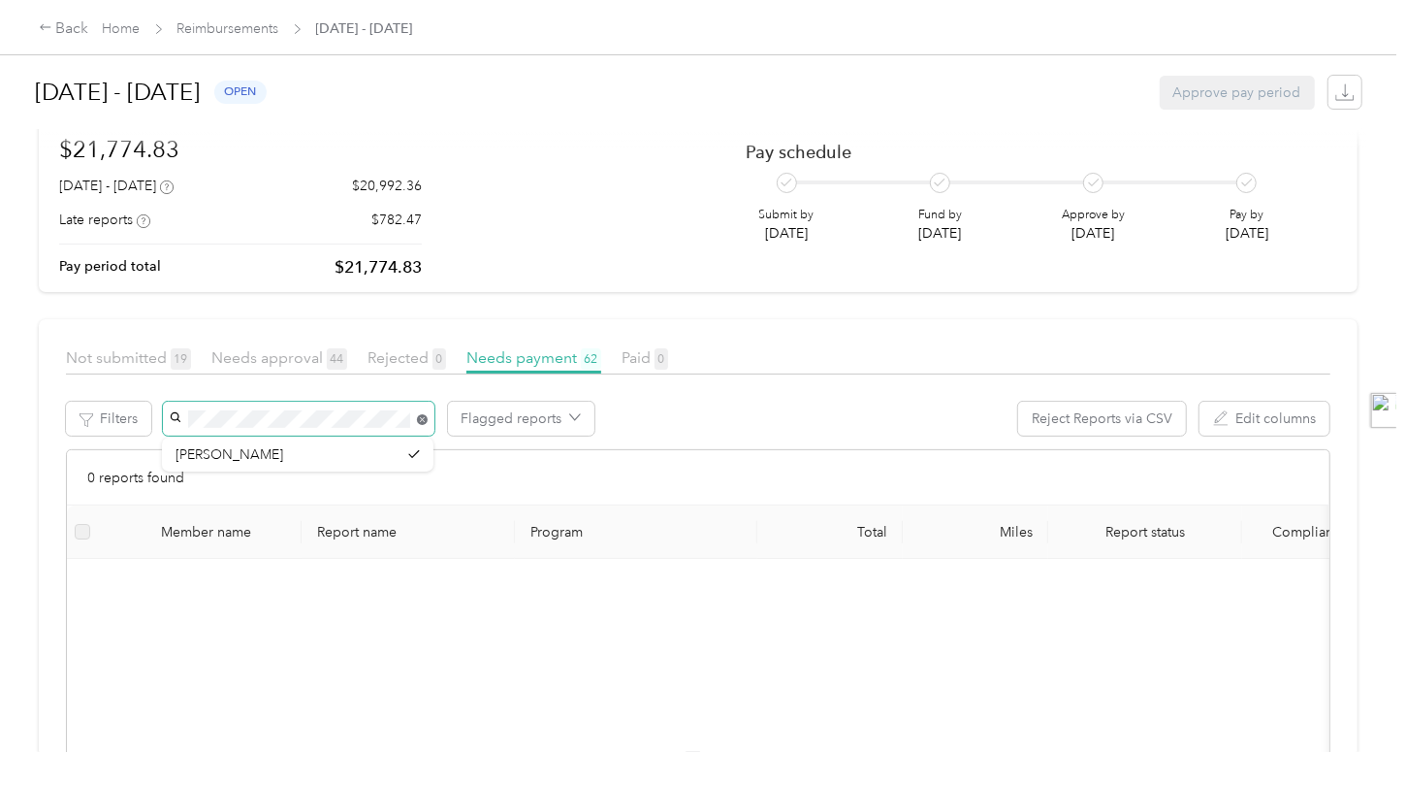
click at [421, 419] on icon at bounding box center [421, 419] width 5 height 5
click at [211, 20] on link "Reimbursements" at bounding box center [228, 28] width 102 height 16
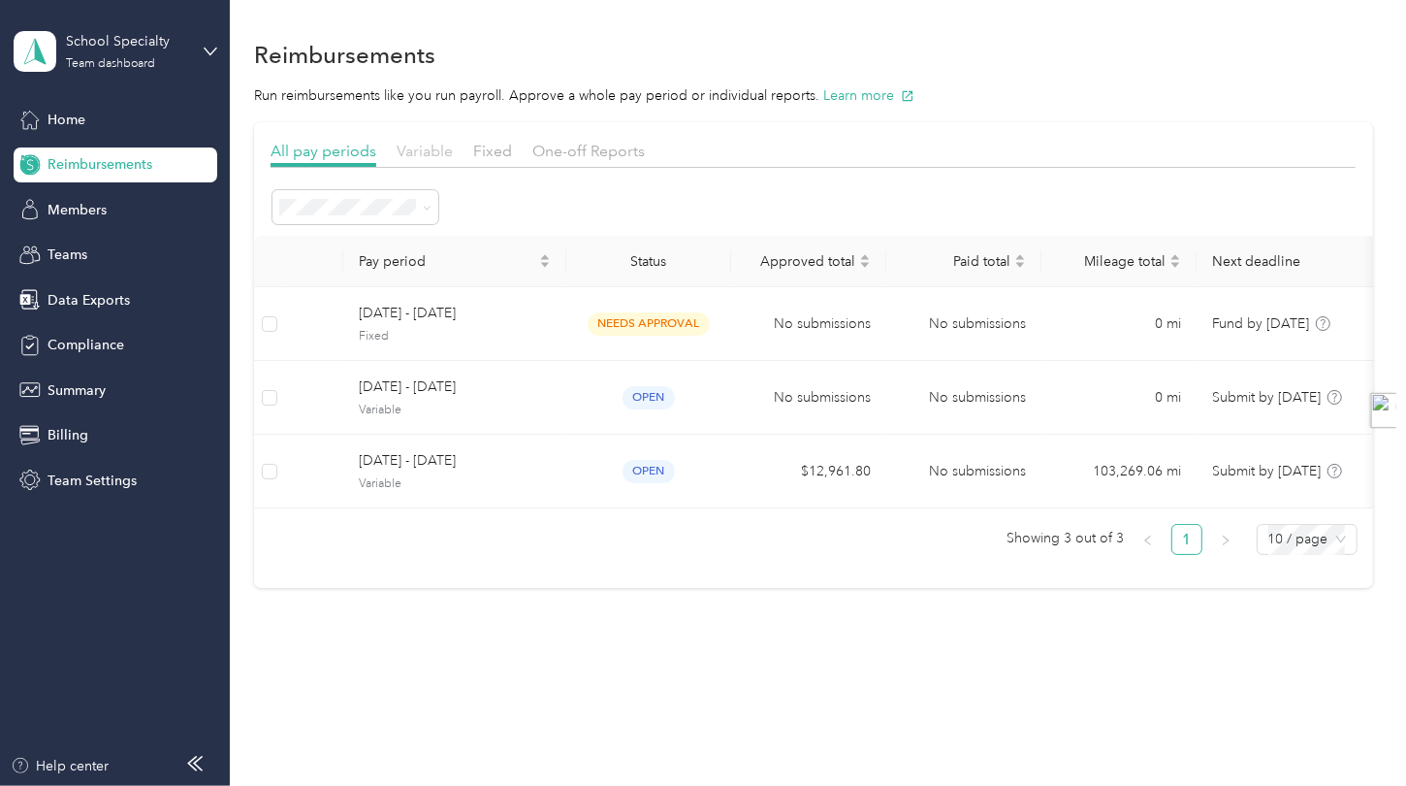
click at [440, 147] on span "Variable" at bounding box center [425, 151] width 56 height 18
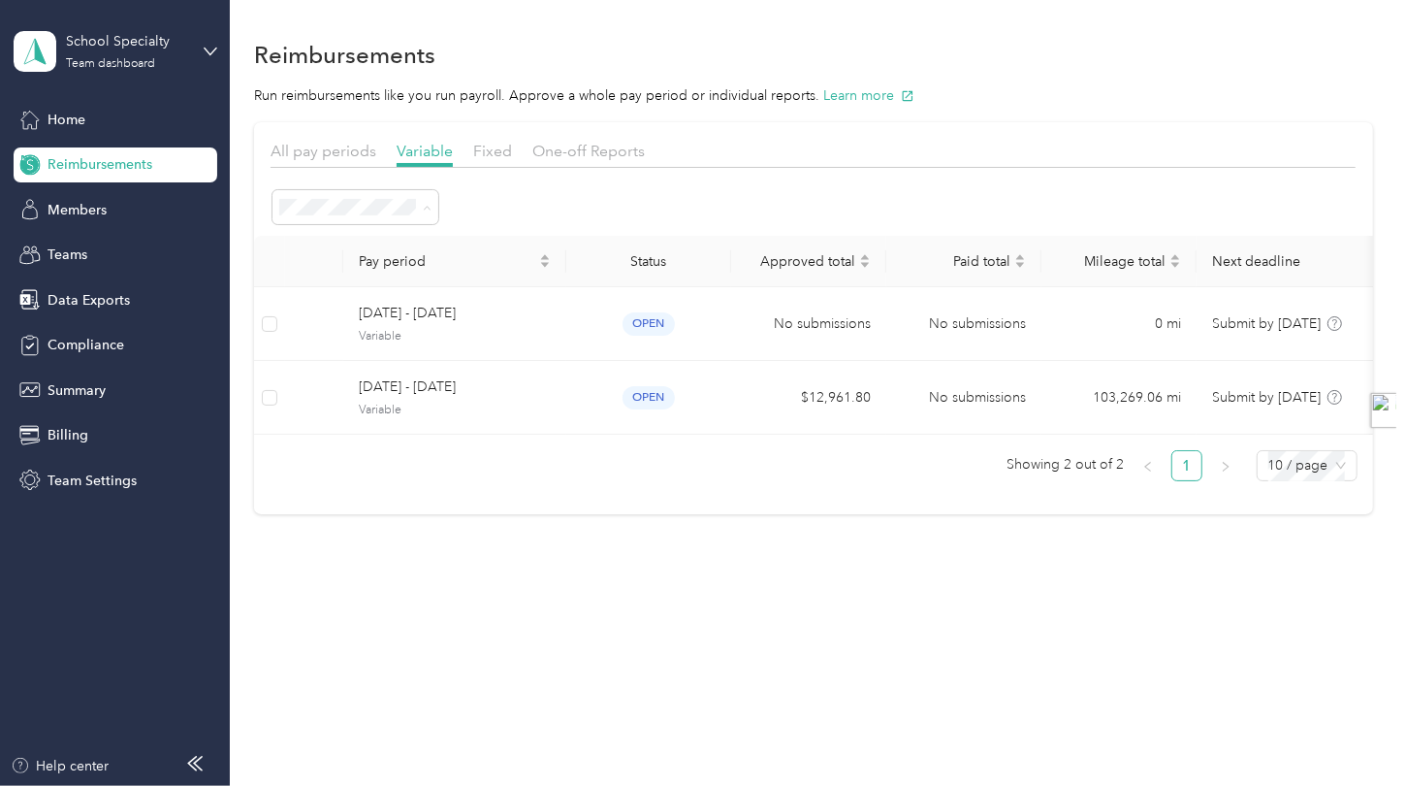
click at [363, 243] on div "All periods" at bounding box center [356, 242] width 138 height 20
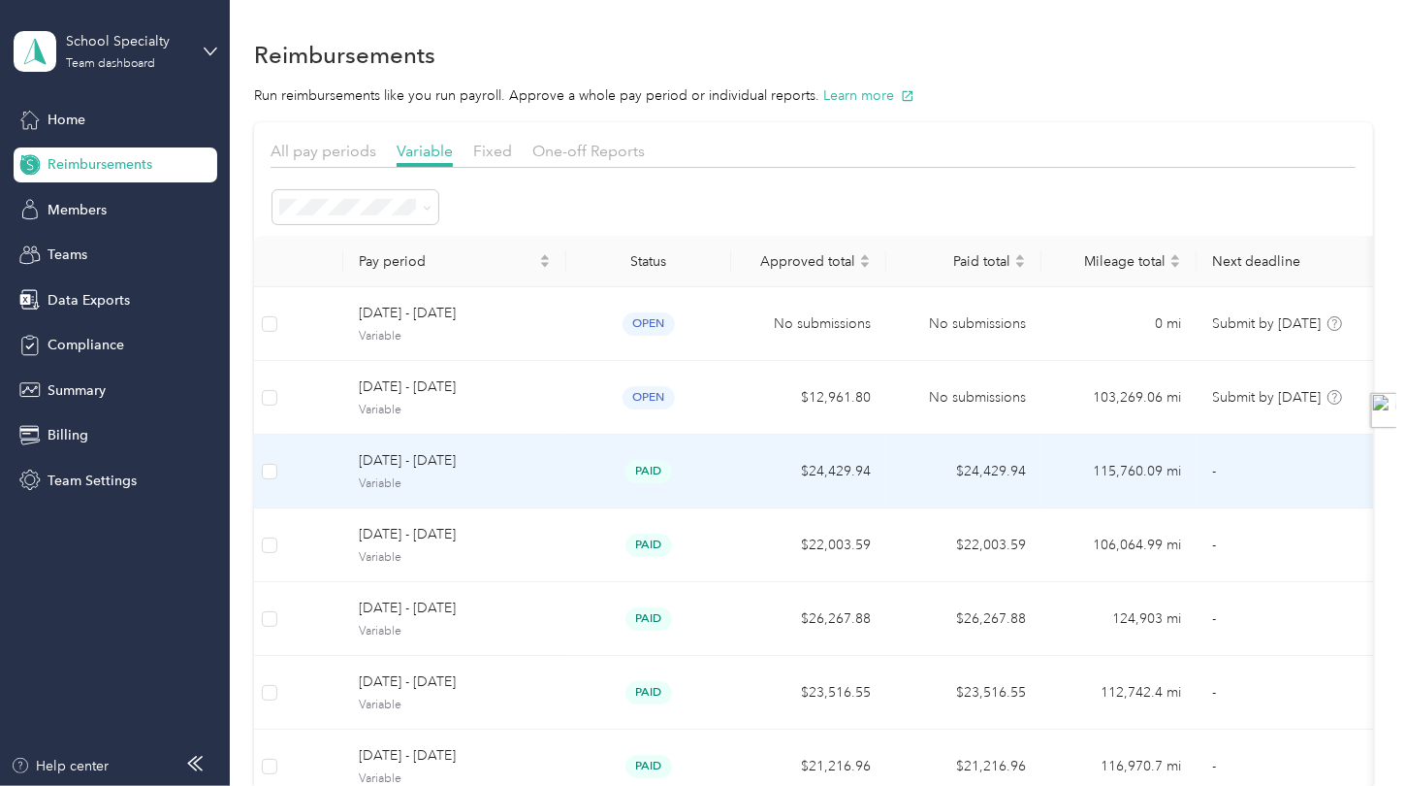
click at [549, 465] on span "[DATE] - [DATE]" at bounding box center [455, 460] width 192 height 21
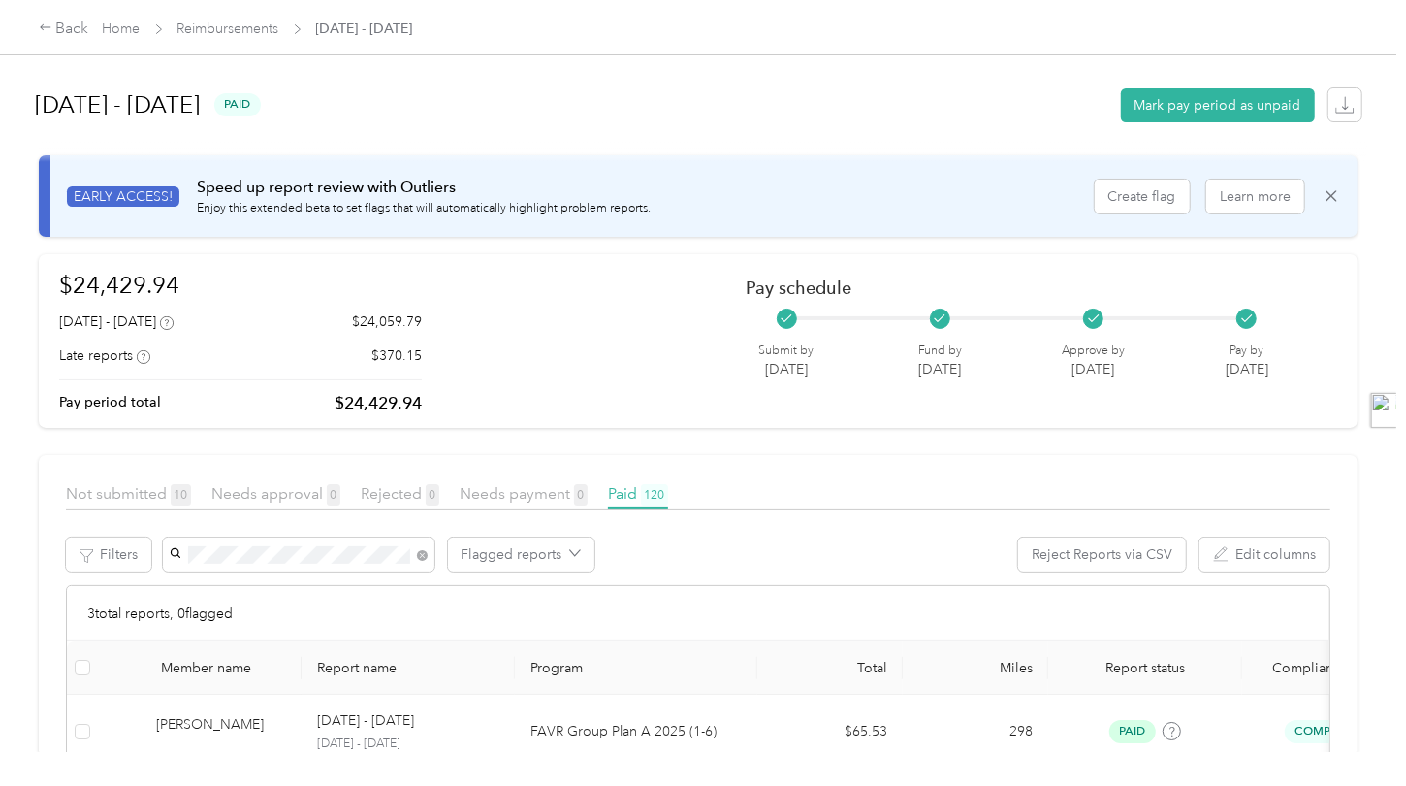
click at [283, 591] on span "[PERSON_NAME]" at bounding box center [230, 590] width 108 height 16
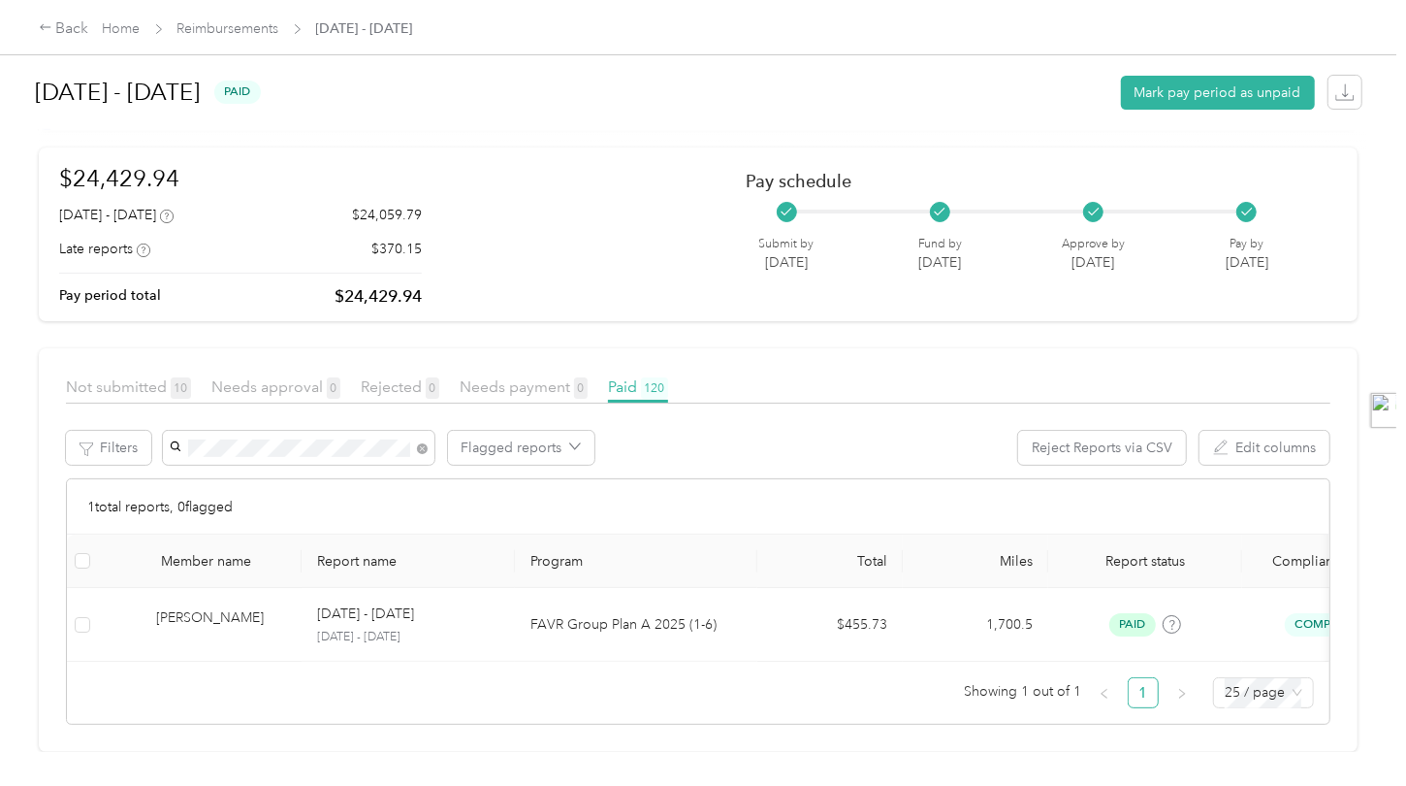
click at [434, 704] on div "Member name Report name Program Total Miles Report status Compliance status Hig…" at bounding box center [698, 628] width 1263 height 189
click at [513, 678] on ul "Showing 1 out of 1 1 25 / page" at bounding box center [690, 692] width 1247 height 31
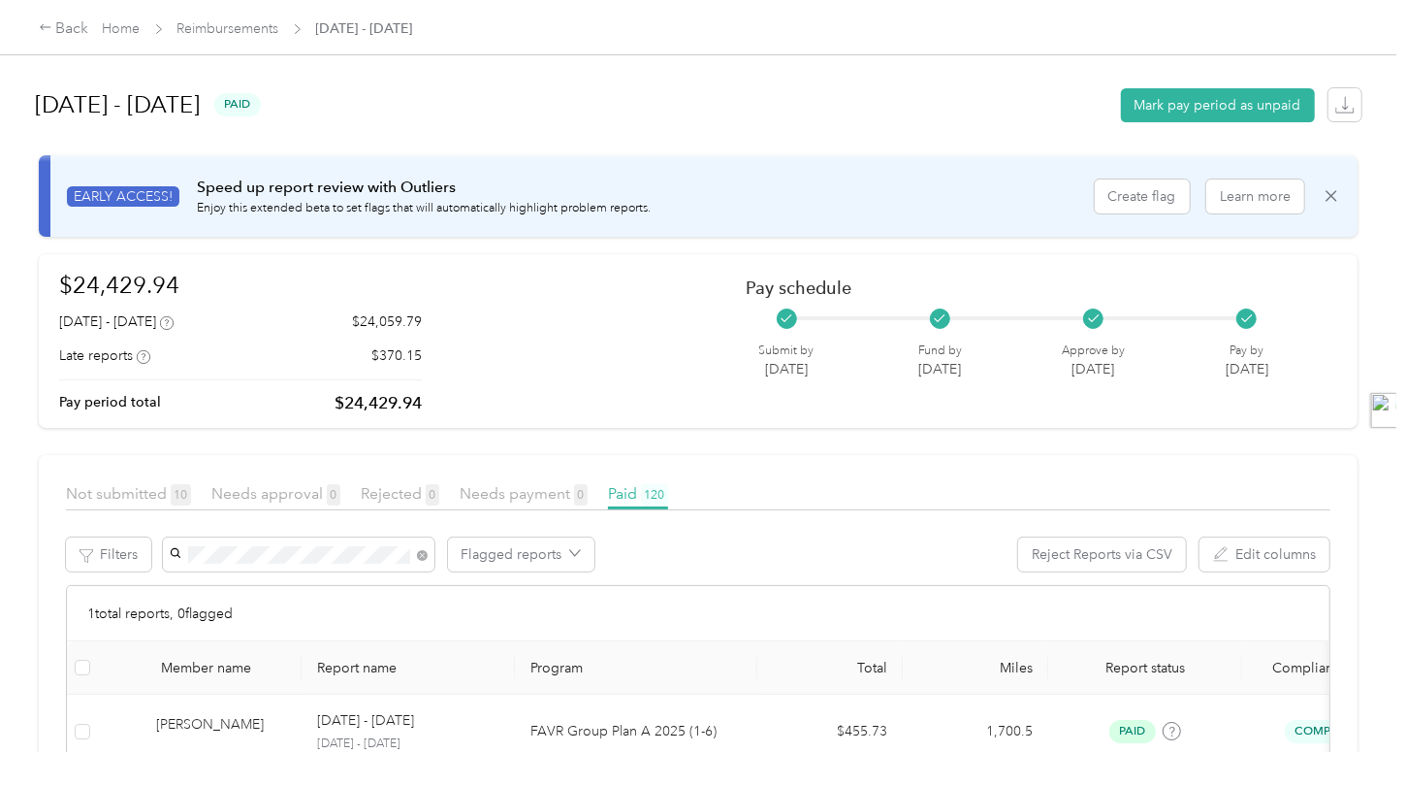
click at [680, 429] on section "[DATE] - [DATE] paid Mark pay period as unpaid EARLY ACCESS! Speed up report re…" at bounding box center [698, 463] width 1319 height 790
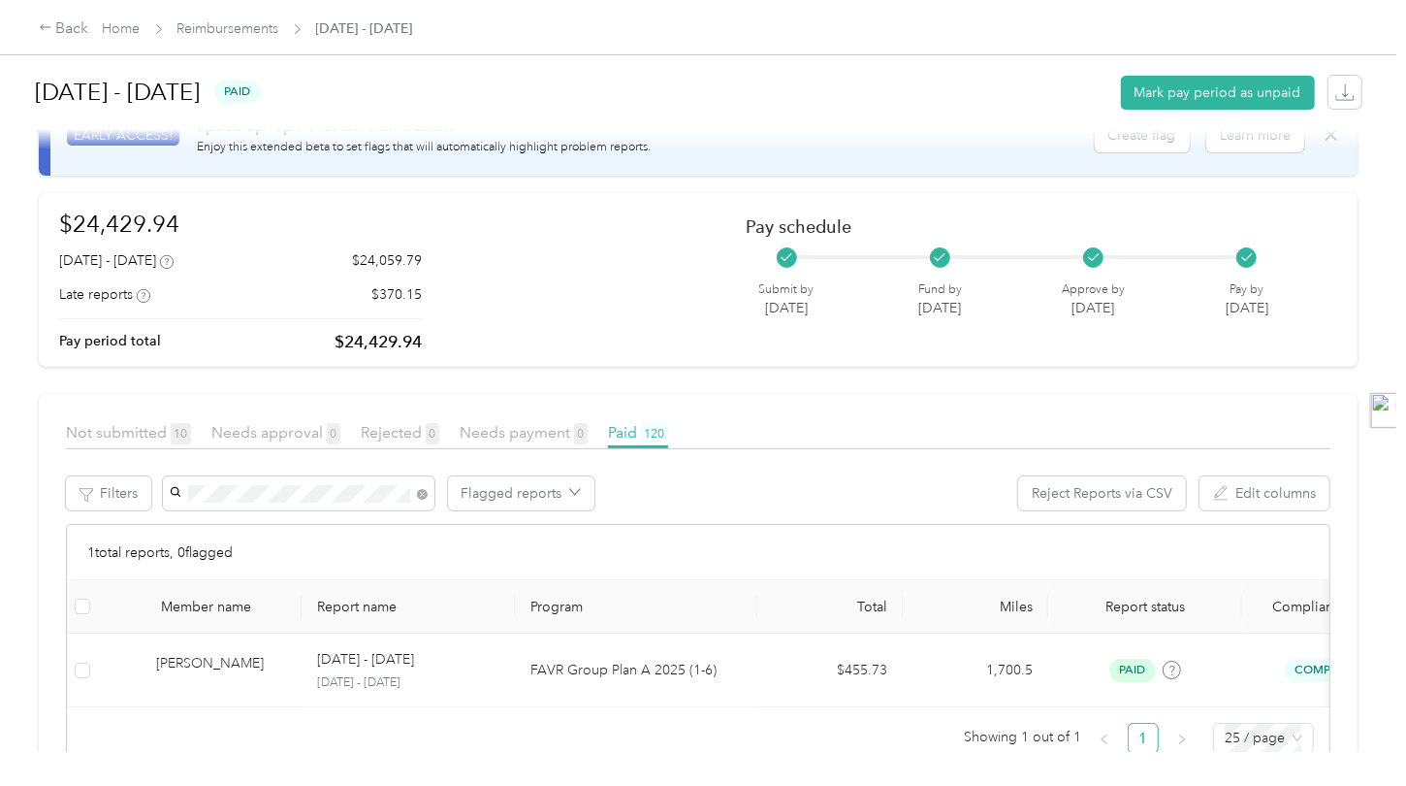
scroll to position [134, 0]
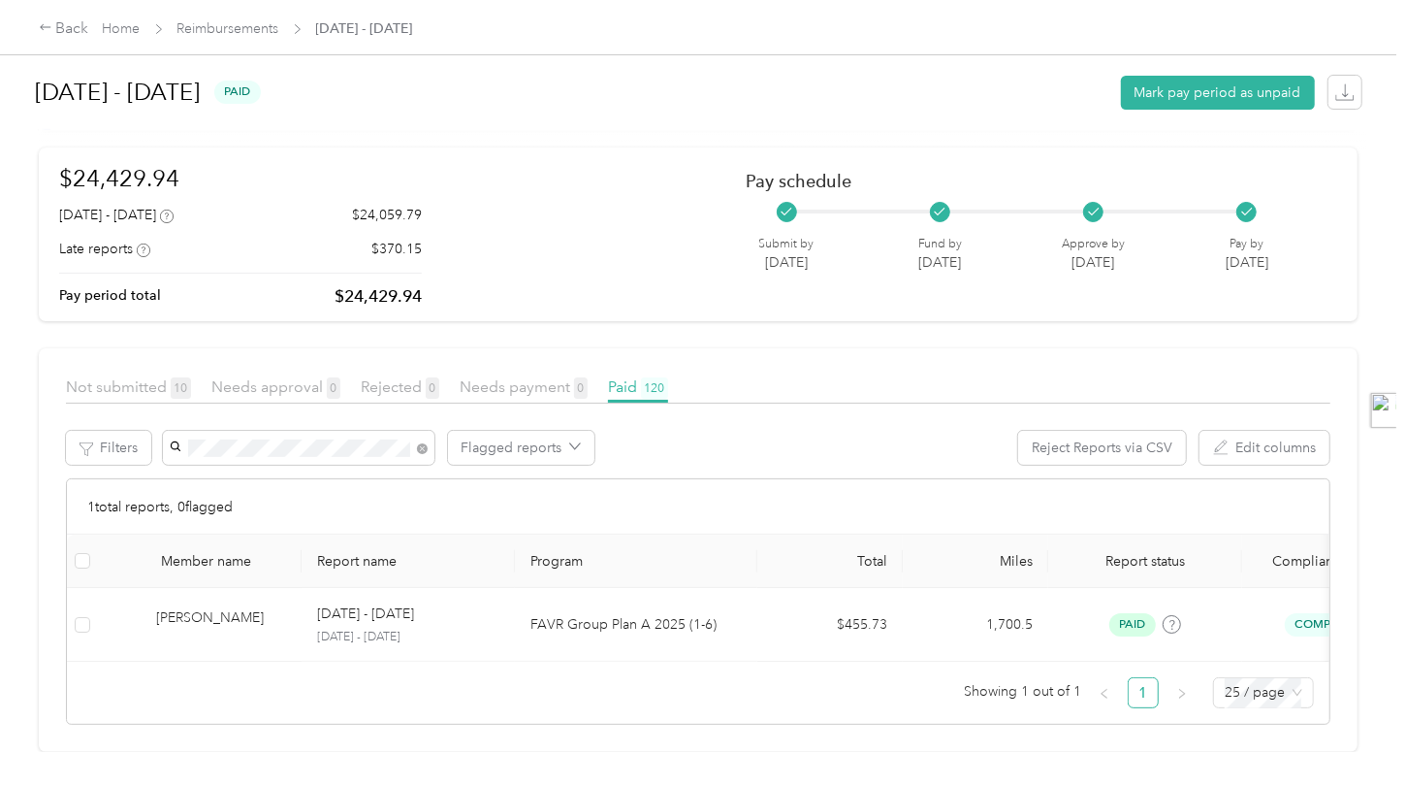
click at [723, 693] on ul "Showing 1 out of 1 1 25 / page" at bounding box center [690, 692] width 1247 height 31
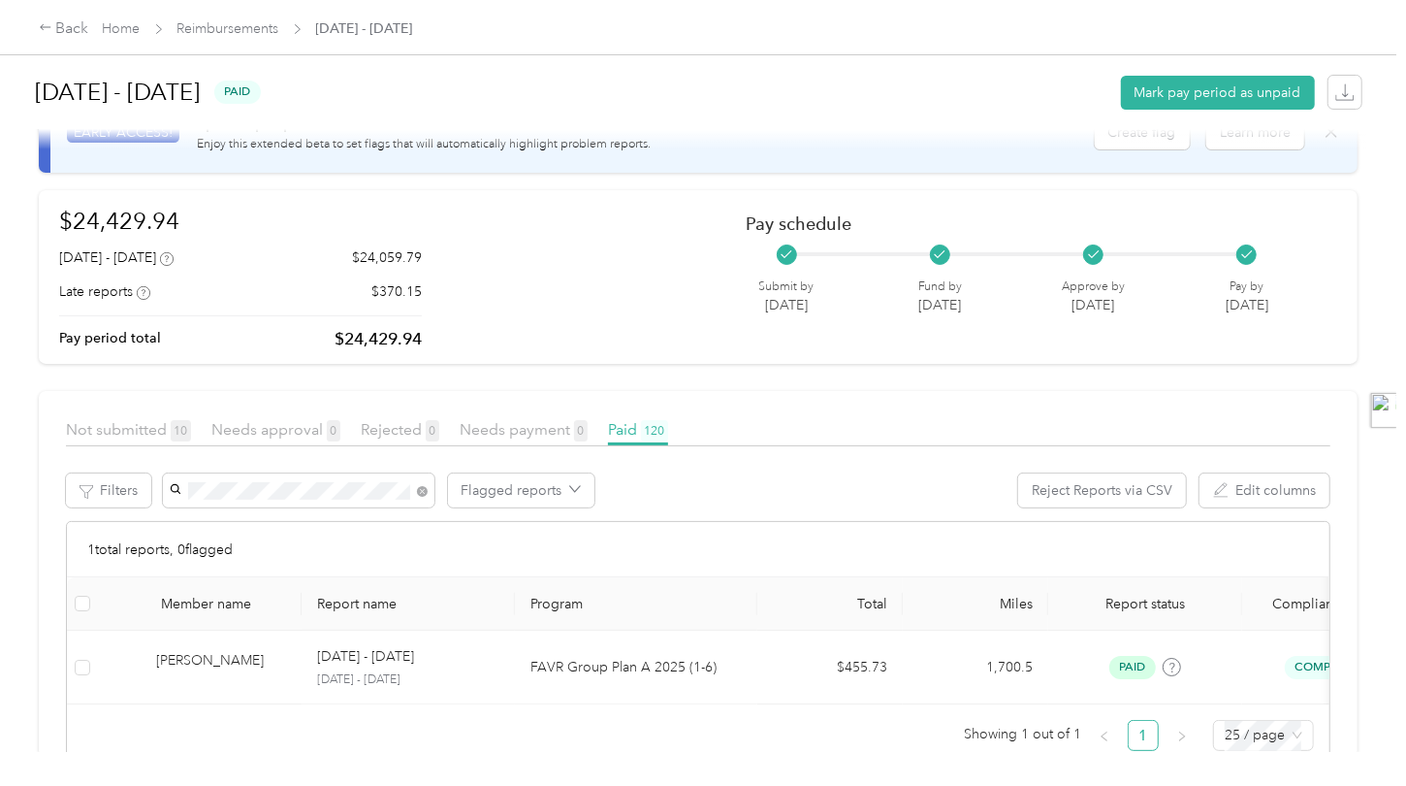
scroll to position [0, 0]
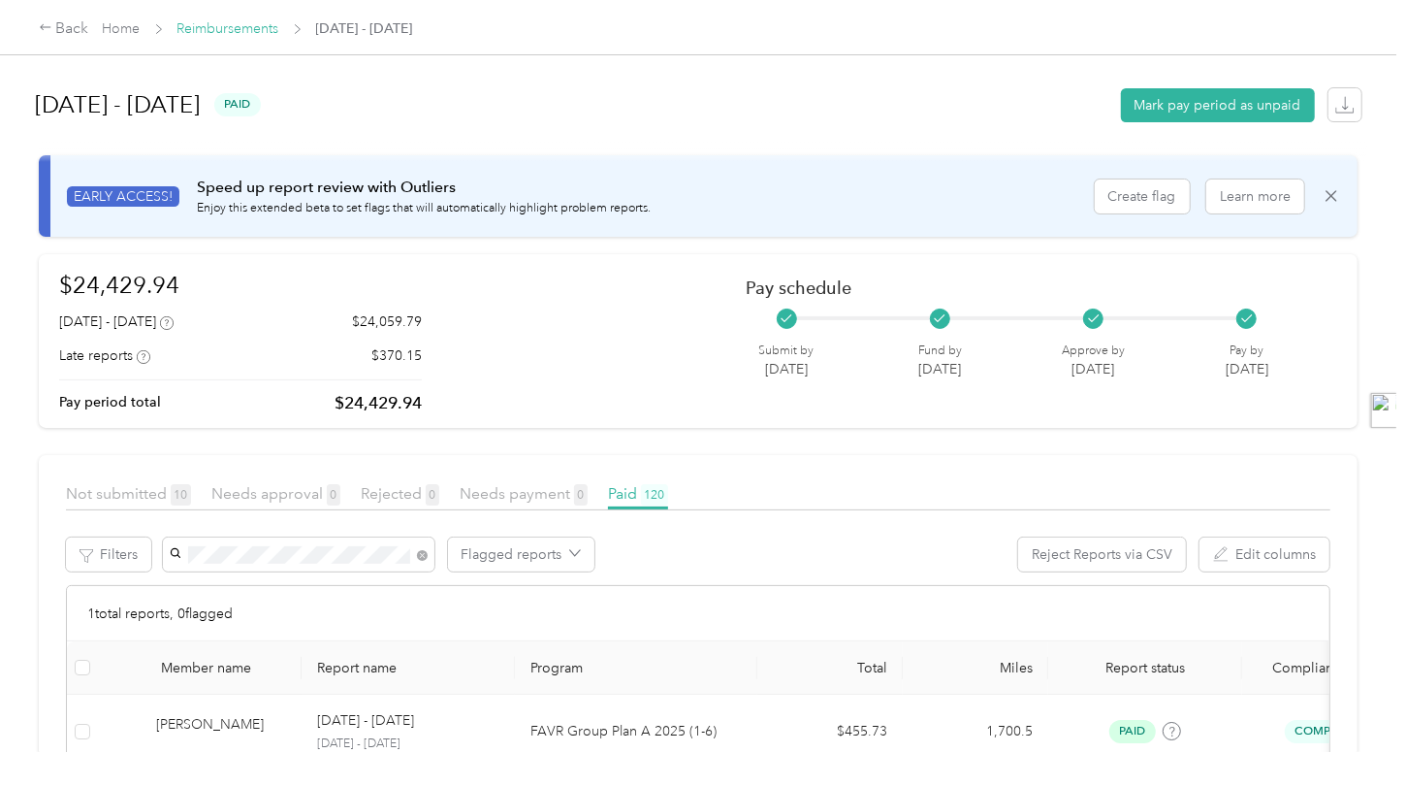
click at [252, 32] on link "Reimbursements" at bounding box center [228, 28] width 102 height 16
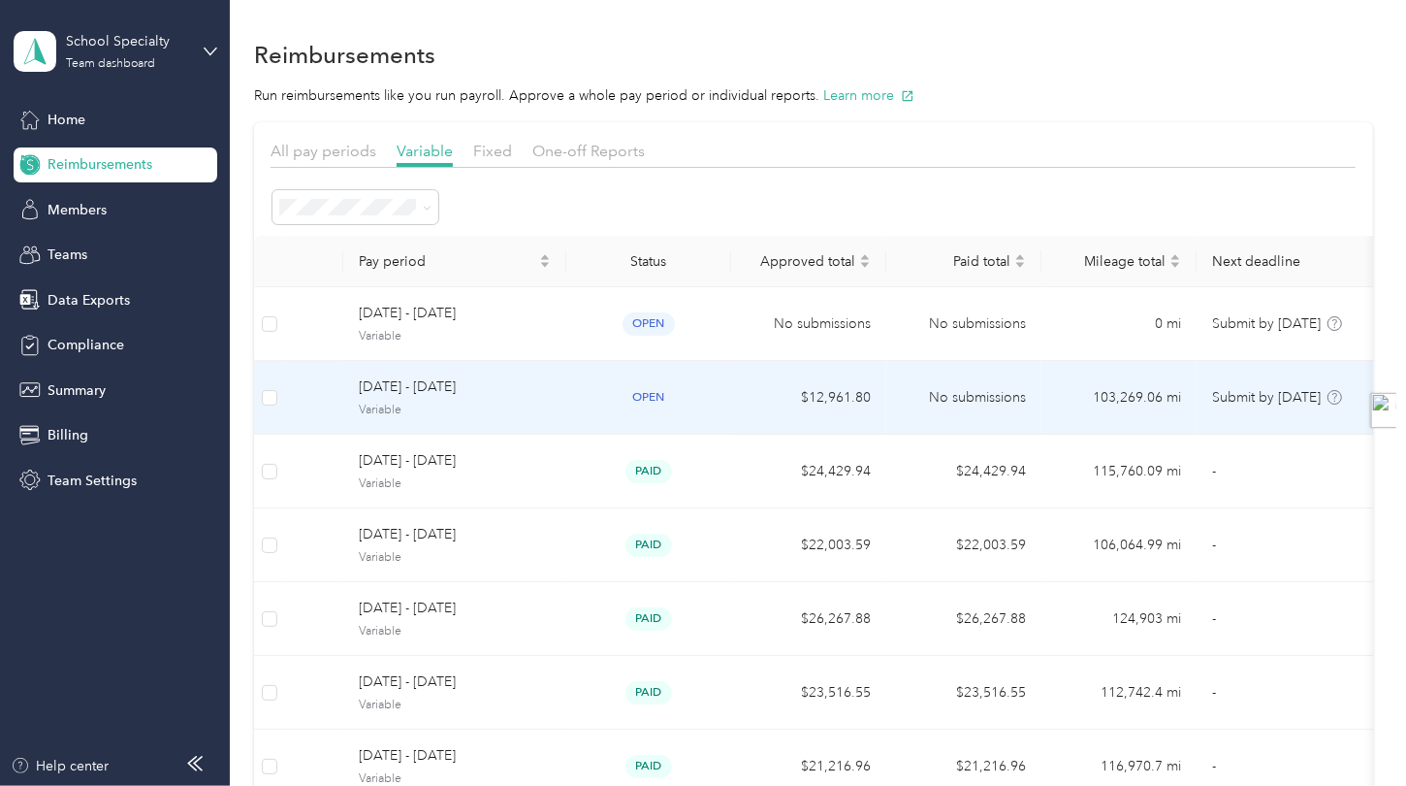
click at [469, 396] on span "[DATE] - [DATE]" at bounding box center [455, 386] width 192 height 21
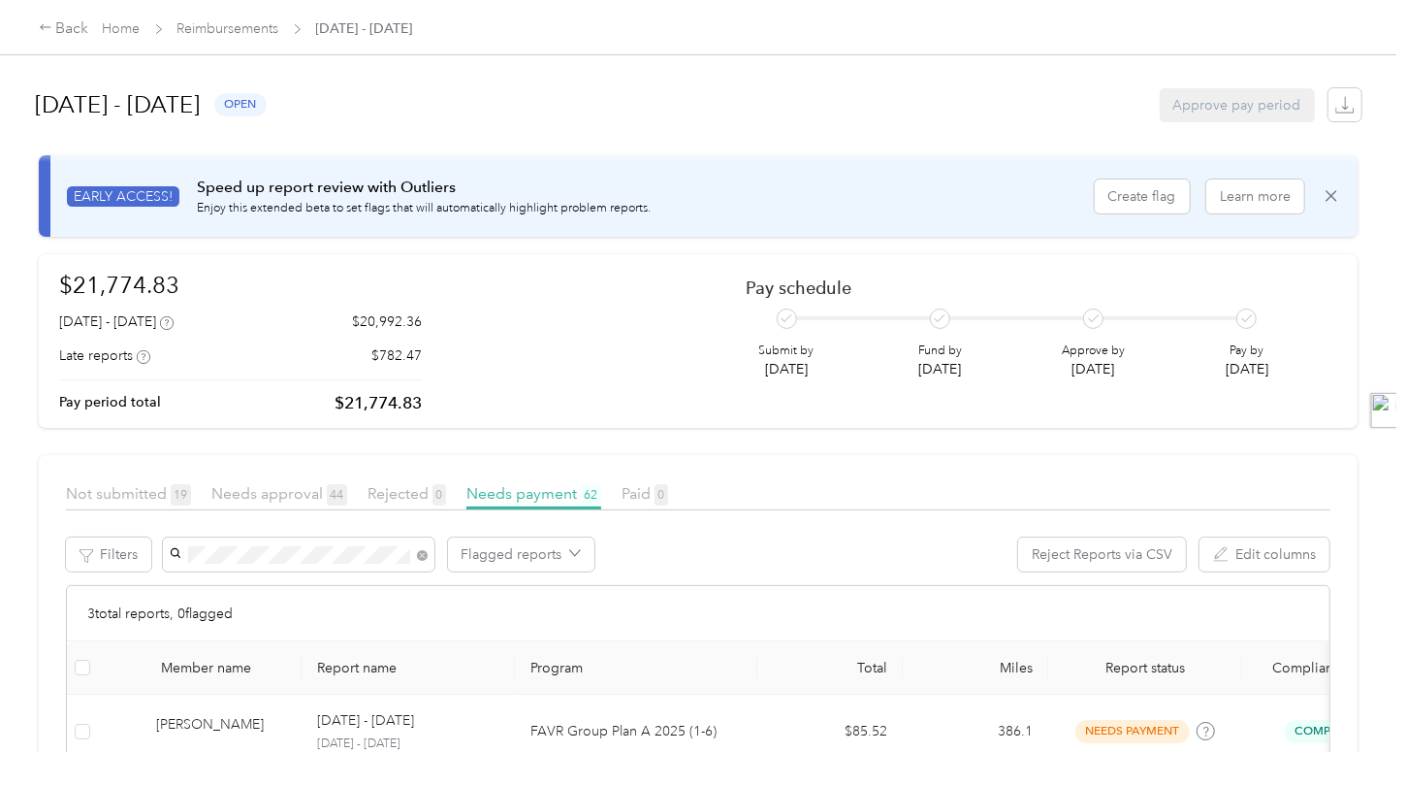
click at [288, 596] on div "[PERSON_NAME]" at bounding box center [298, 590] width 244 height 20
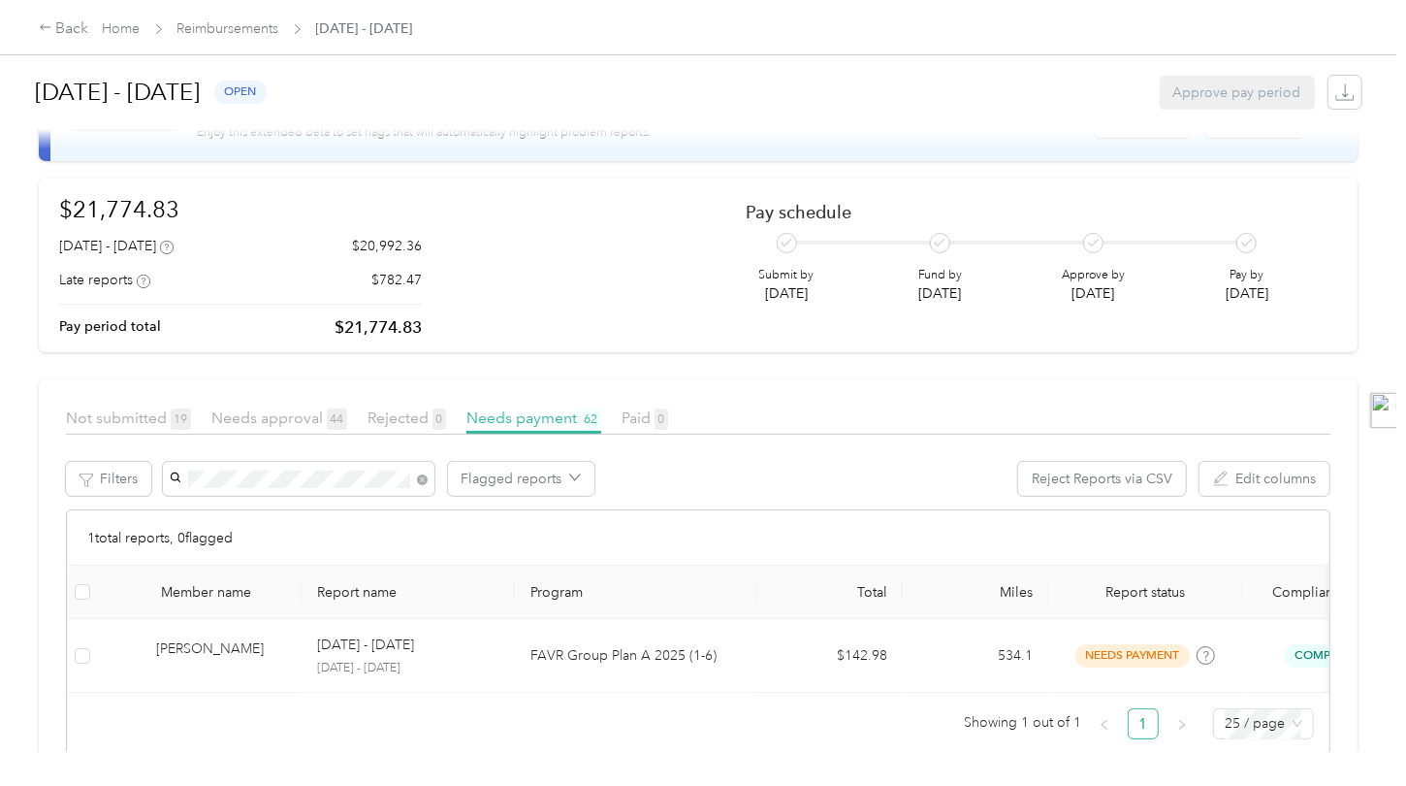
scroll to position [134, 0]
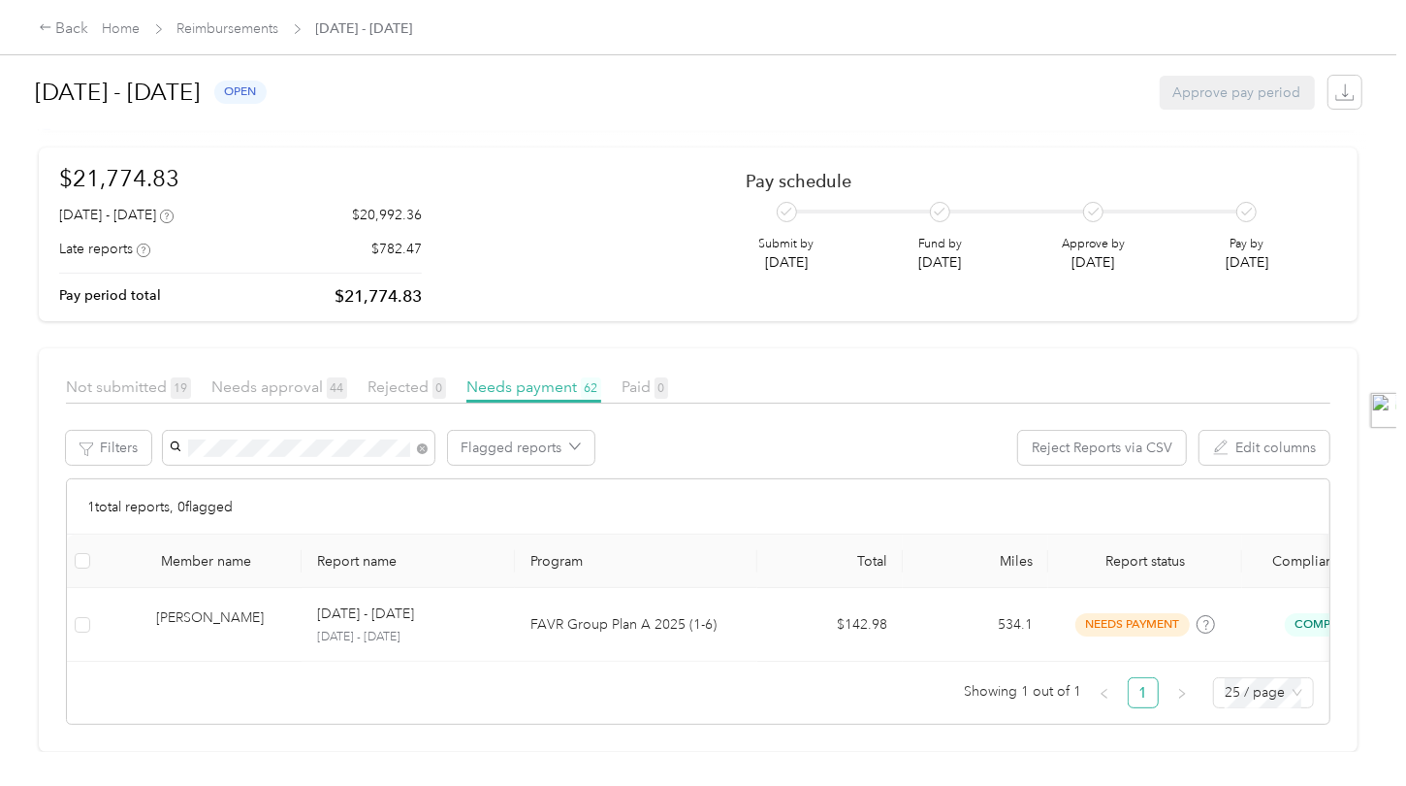
click at [914, 479] on div "1 total reports, 0 flagged" at bounding box center [698, 506] width 1263 height 55
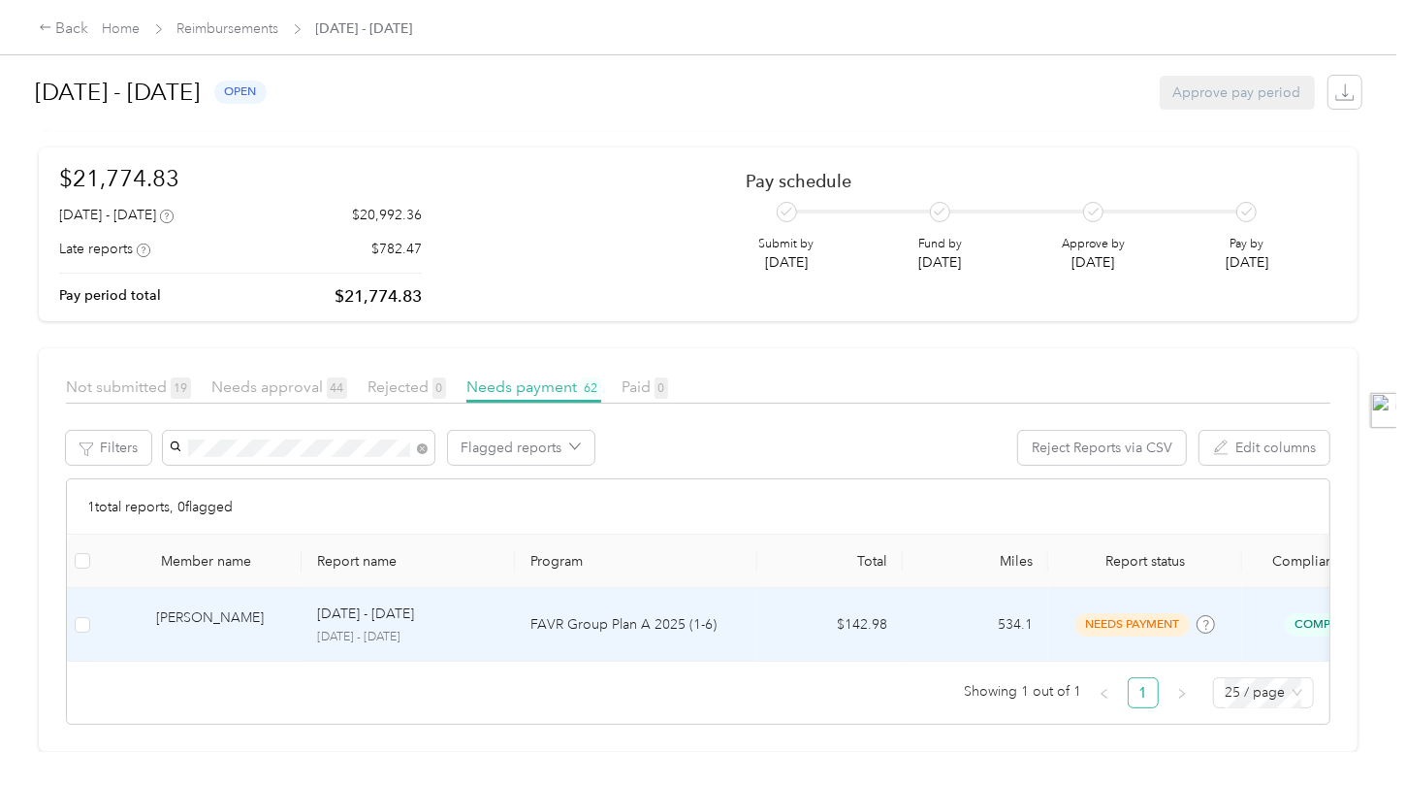
click at [819, 599] on td "$142.98" at bounding box center [829, 625] width 145 height 74
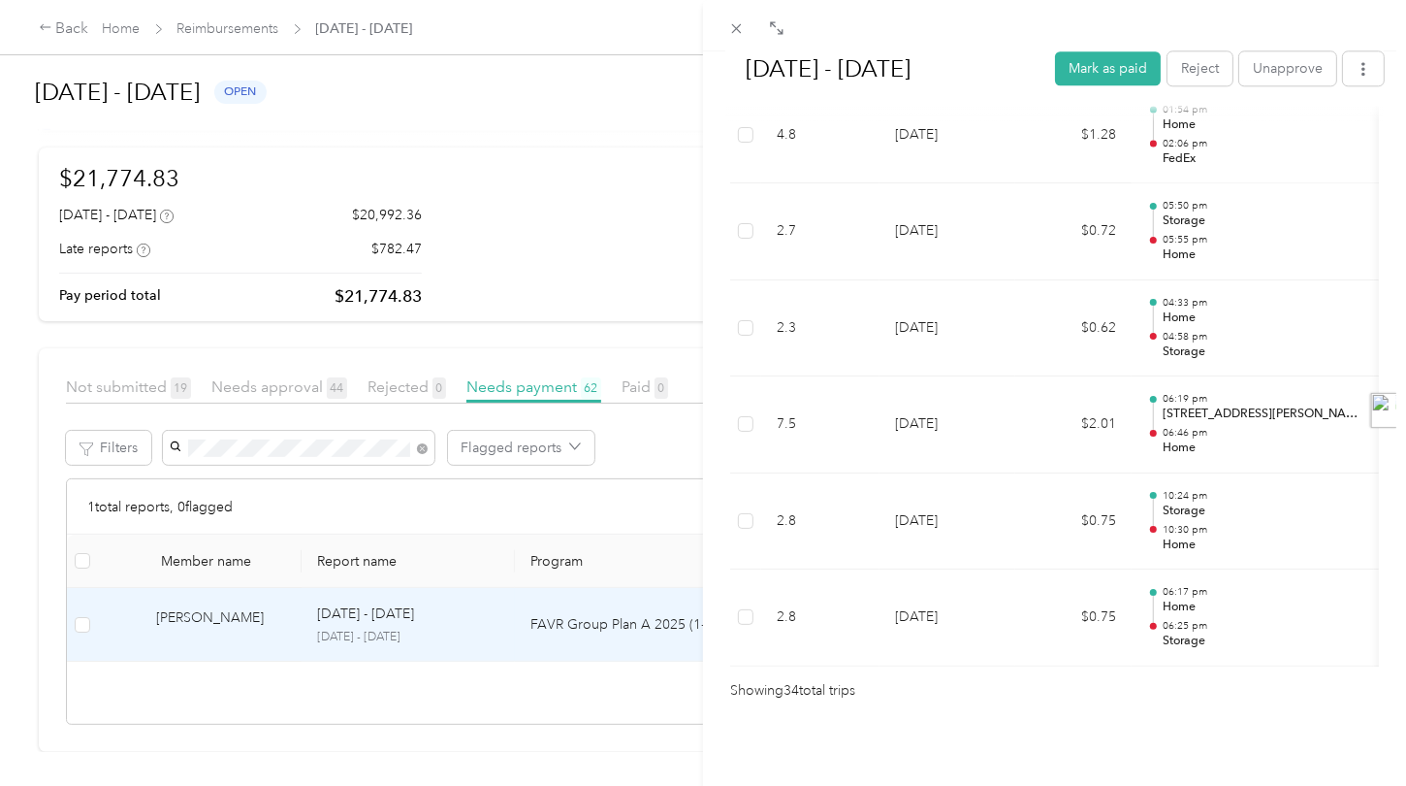
click at [624, 198] on div "[DATE] - [DATE] Mark as paid Reject Unapprove Needs Payment Needs payment from …" at bounding box center [703, 393] width 1406 height 786
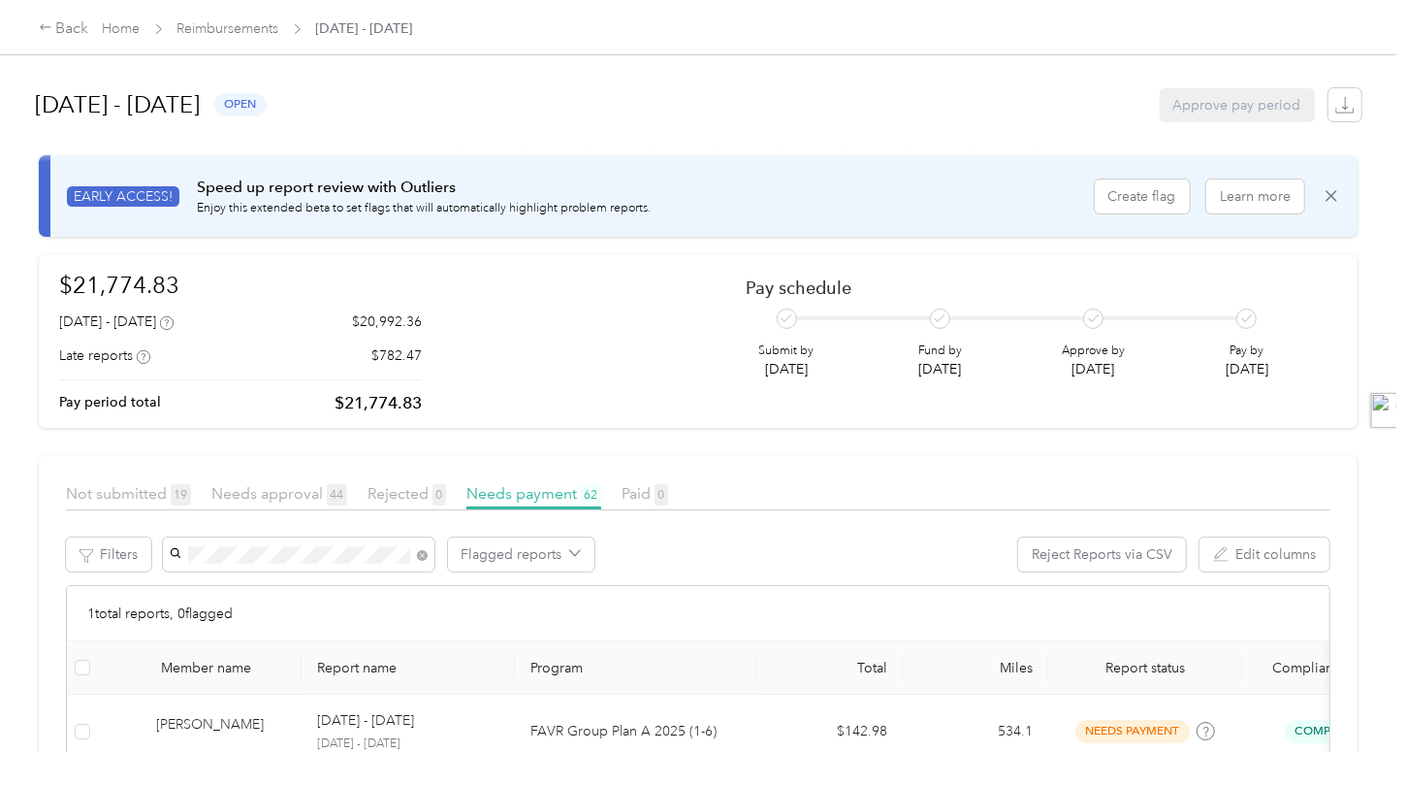
scroll to position [134, 0]
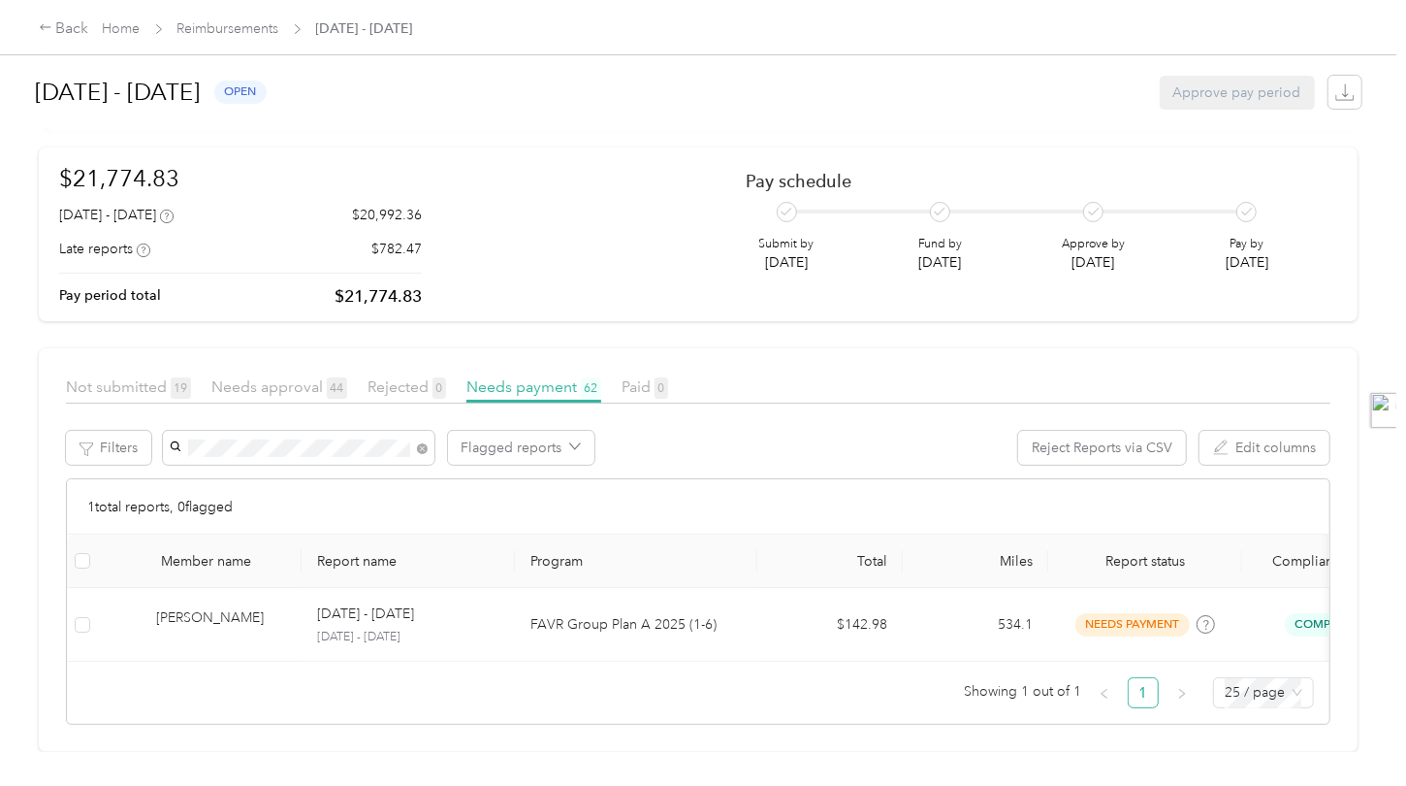
click at [700, 479] on div "1 total reports, 0 flagged" at bounding box center [698, 506] width 1263 height 55
click at [761, 479] on div "1 total reports, 0 flagged" at bounding box center [698, 506] width 1263 height 55
click at [724, 348] on article "Not submitted 19 Needs approval 44 Rejected 0 Needs payment 62 Paid 0 Filters F…" at bounding box center [698, 549] width 1319 height 403
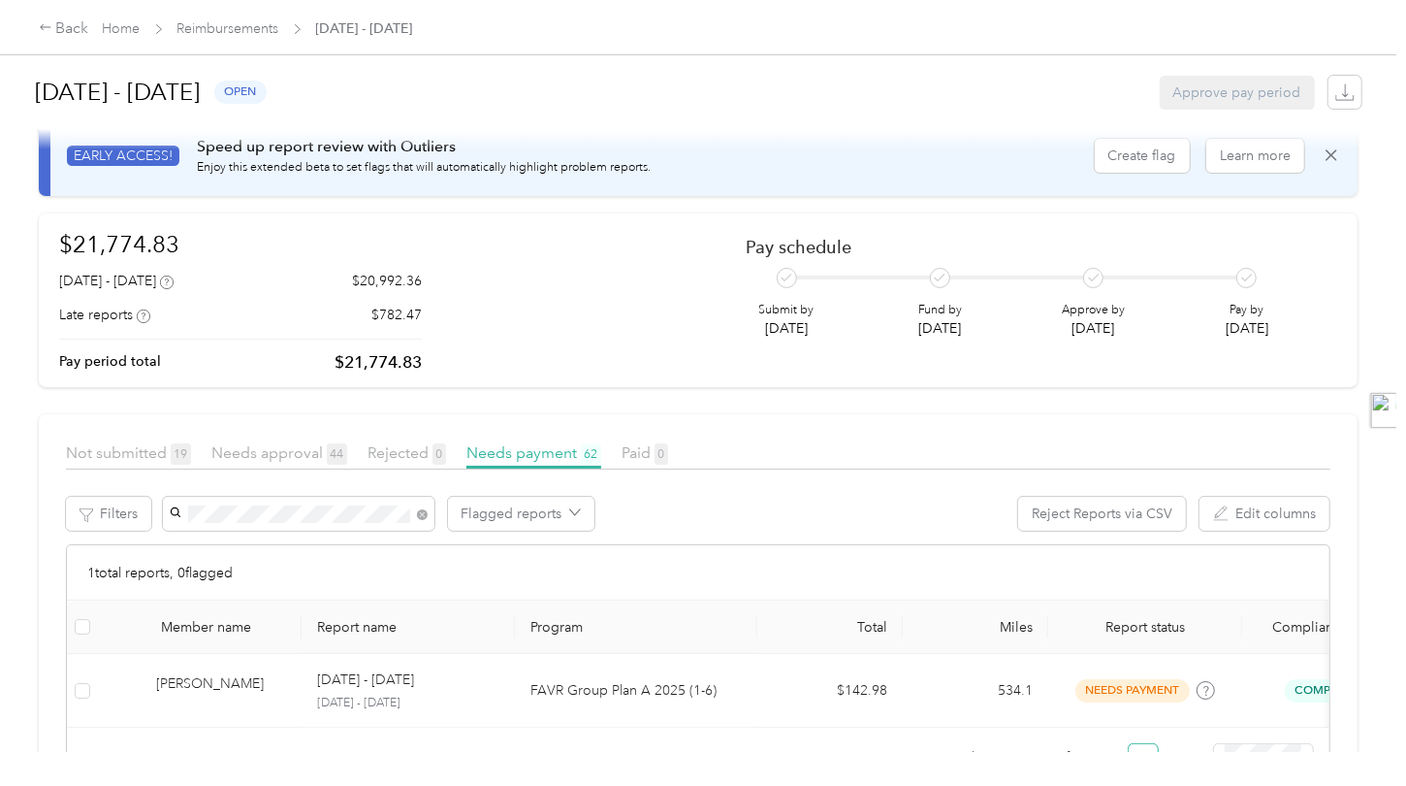
scroll to position [0, 0]
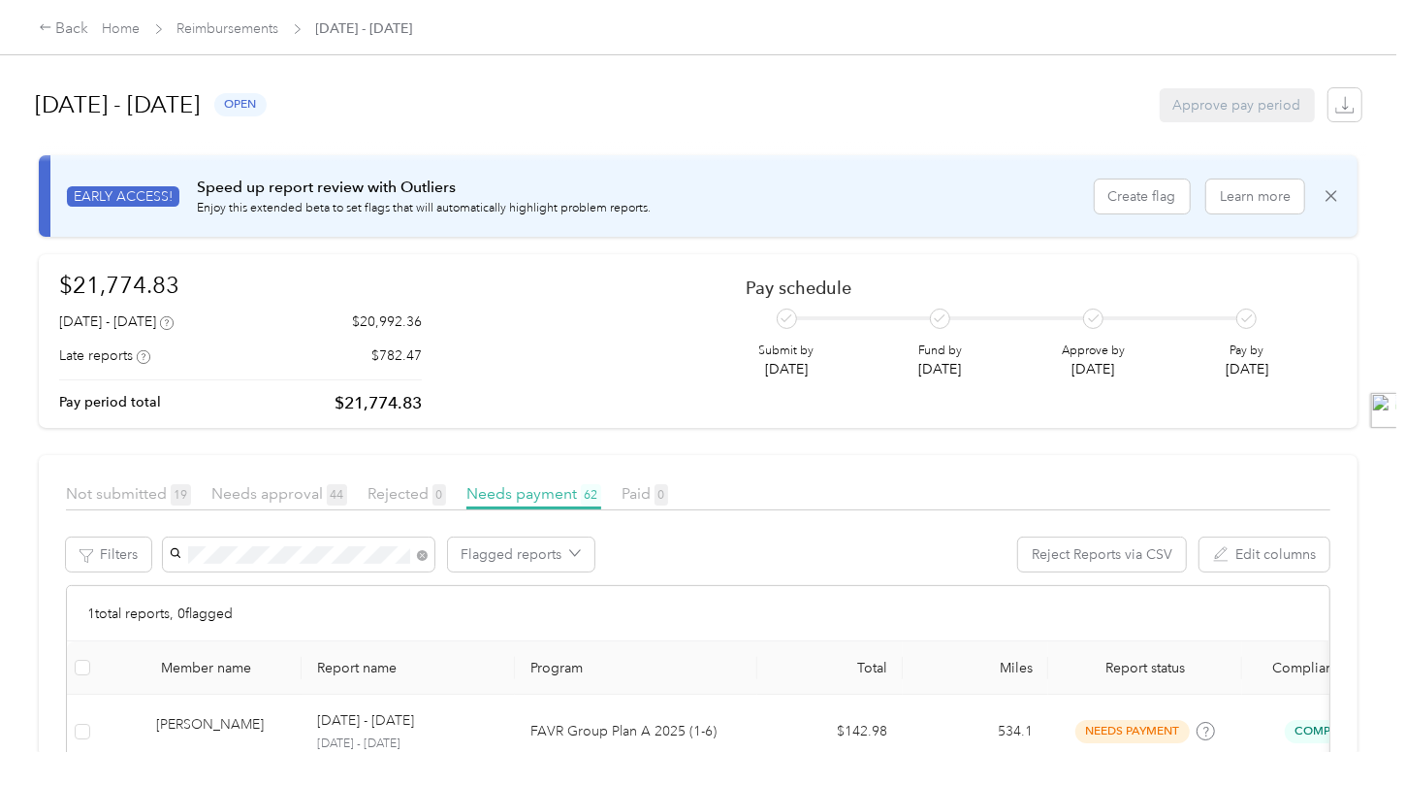
click at [522, 382] on div "$21,774.83 [DATE] - [DATE] $20,992.36 Late reports $782.47 Pay period total $21…" at bounding box center [698, 341] width 1278 height 147
click at [121, 25] on link "Home" at bounding box center [122, 28] width 38 height 16
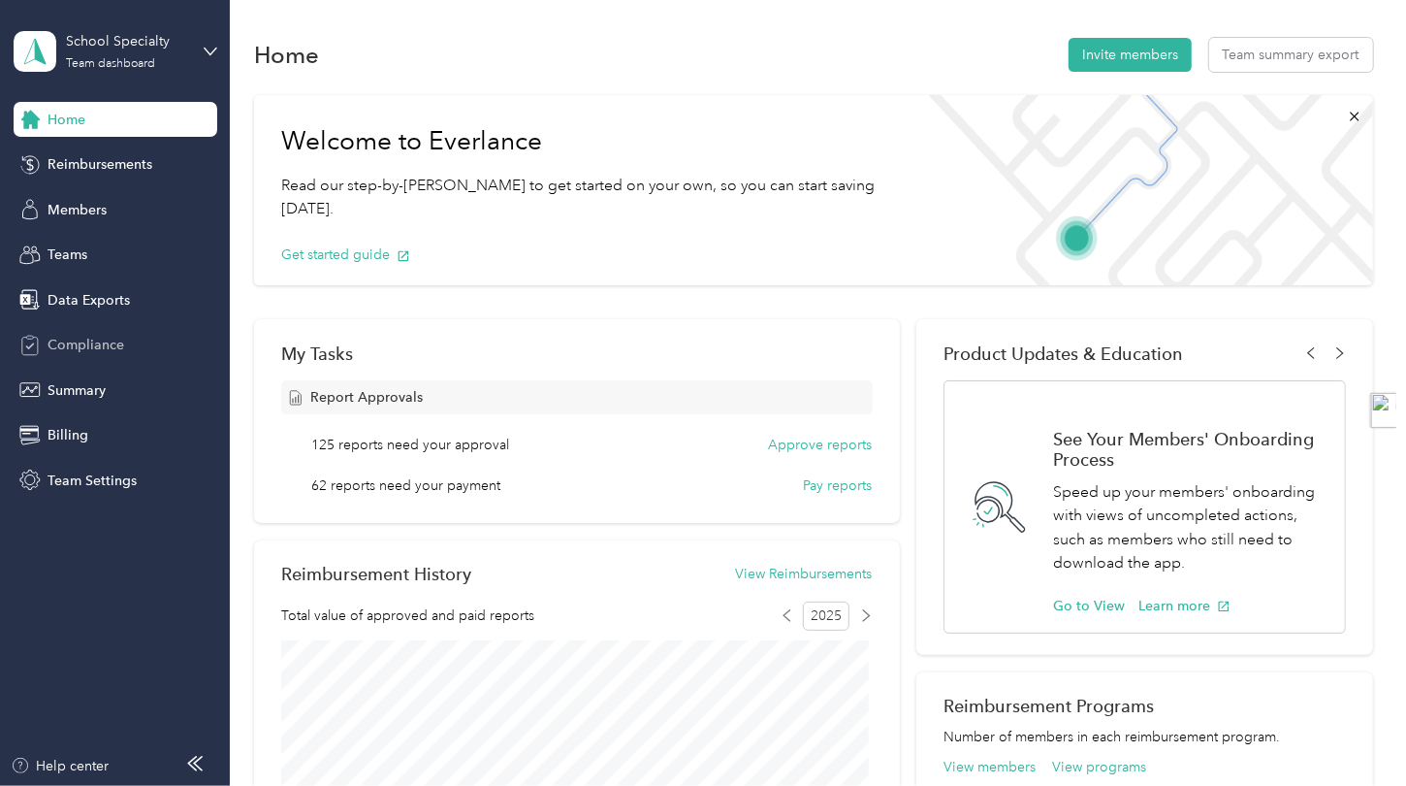
click at [94, 330] on div "Compliance" at bounding box center [116, 345] width 204 height 35
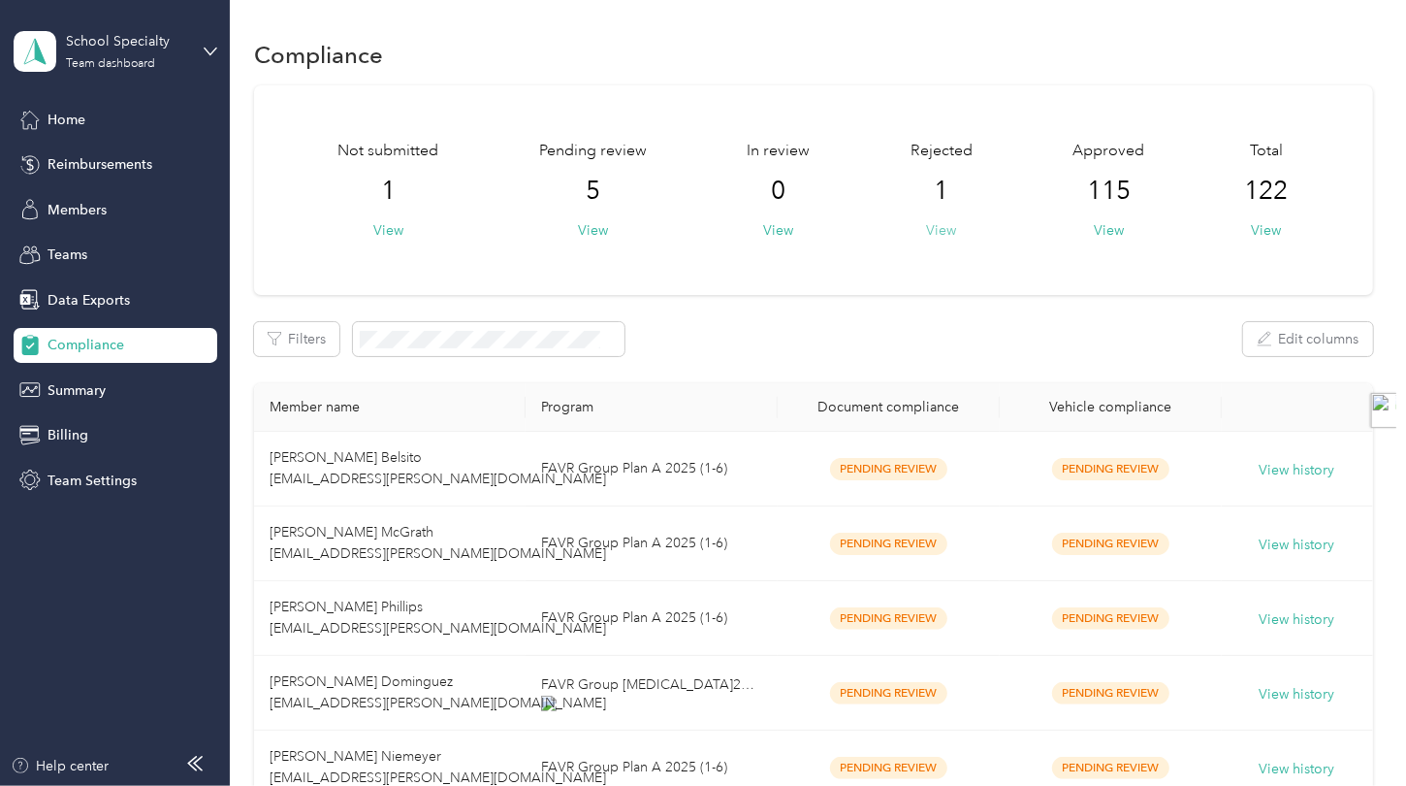
click at [948, 229] on button "View" at bounding box center [941, 230] width 30 height 20
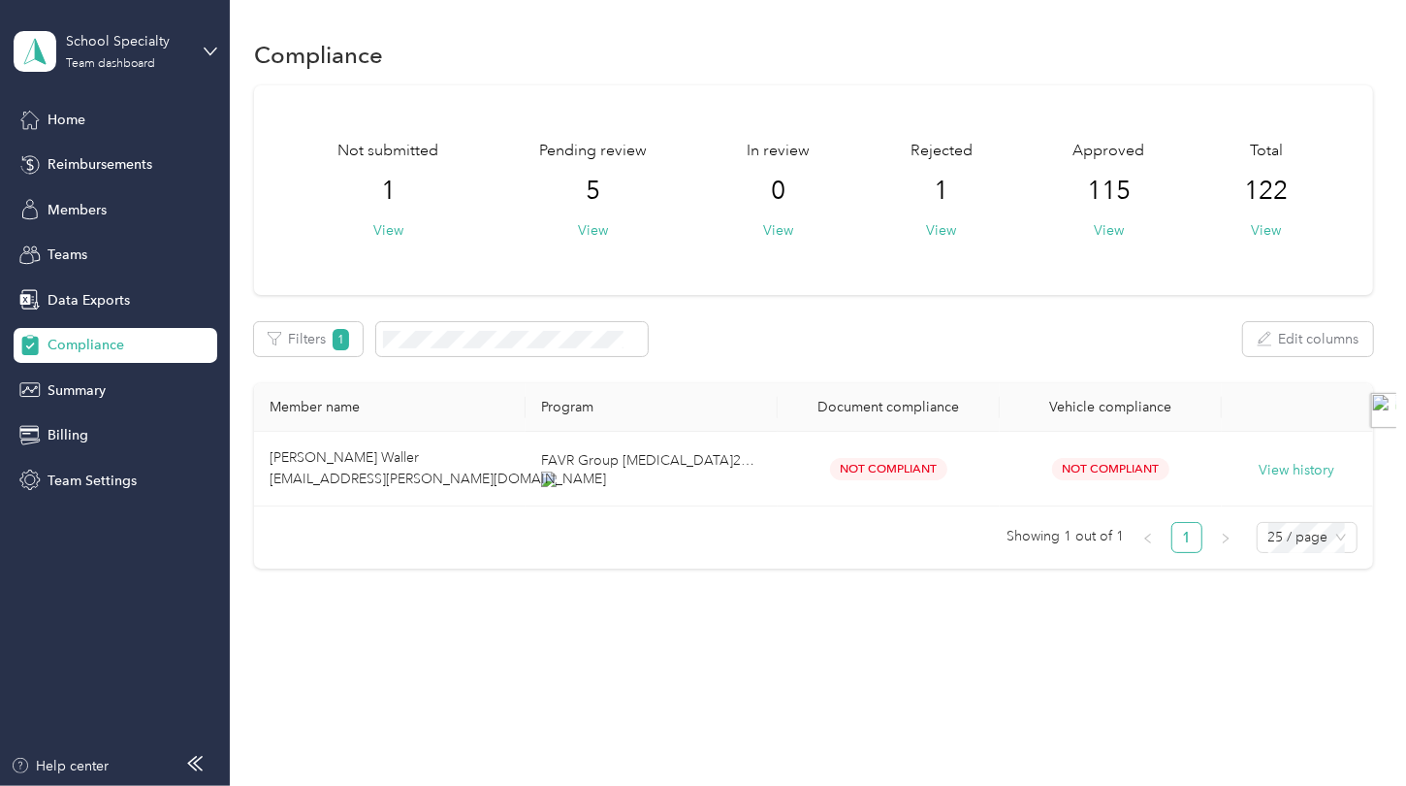
click at [755, 307] on div "Not submitted 1 View Pending review 5 View In review 0 View Rejected 1 View App…" at bounding box center [813, 327] width 1119 height 484
